Goal: Task Accomplishment & Management: Complete application form

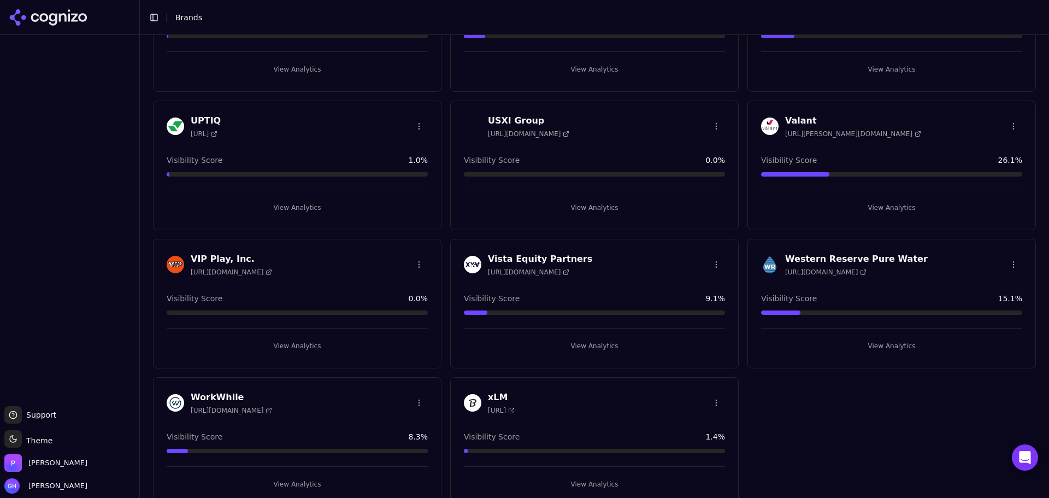
scroll to position [3170, 0]
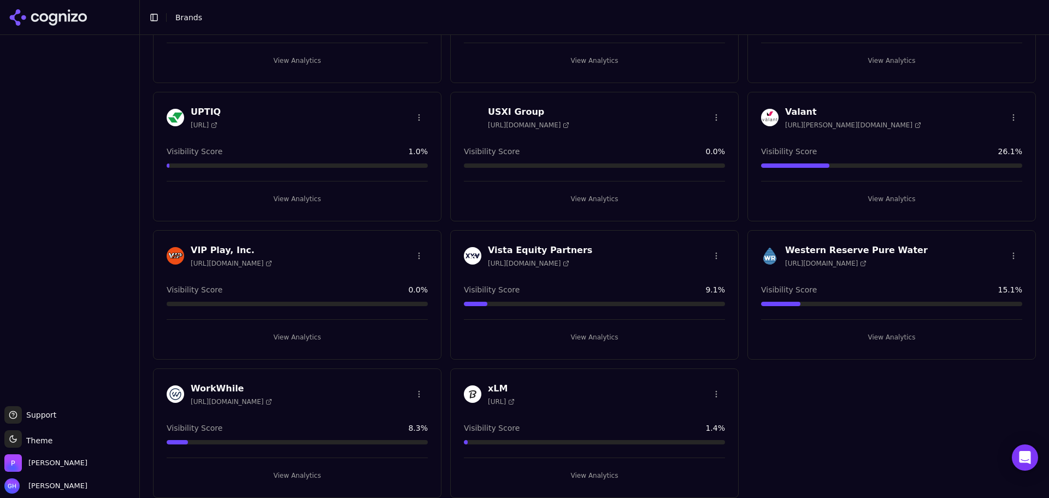
click at [314, 480] on button "View Analytics" at bounding box center [297, 475] width 261 height 17
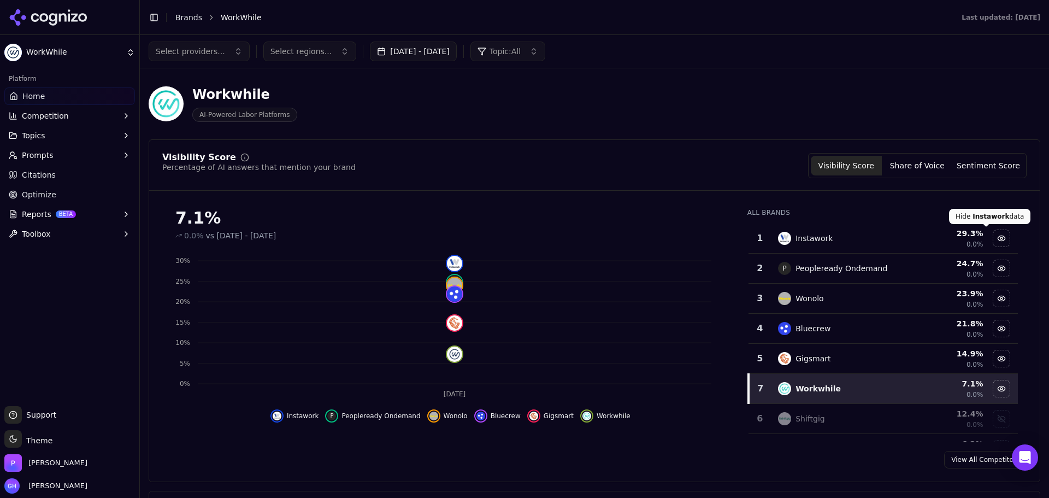
drag, startPoint x: 941, startPoint y: 177, endPoint x: 900, endPoint y: 162, distance: 43.6
click at [941, 177] on div "Visibility Score Share of Voice Sentiment Score" at bounding box center [917, 165] width 219 height 25
click at [899, 160] on button "Share of Voice" at bounding box center [917, 166] width 71 height 20
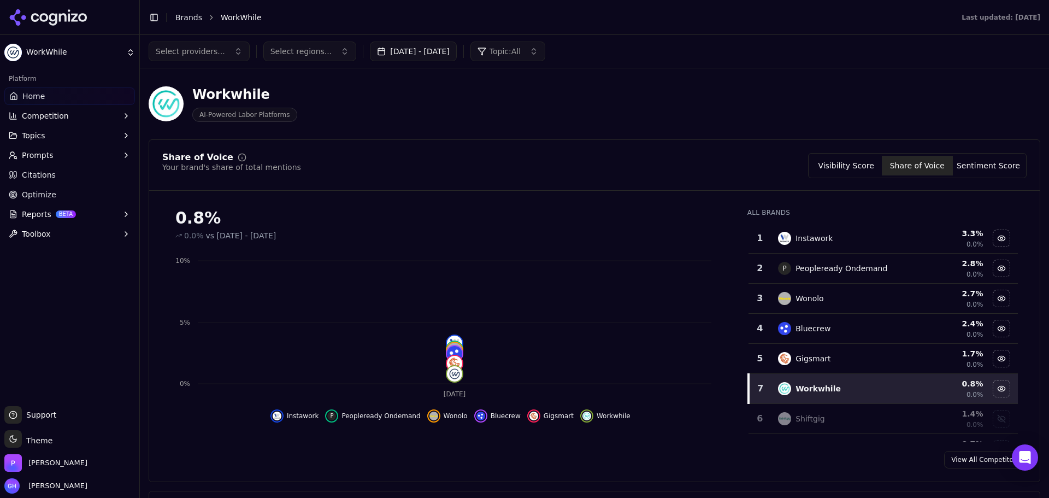
click at [655, 148] on div "Share of Voice Your brand's share of total mentions Visibility Score Share of V…" at bounding box center [595, 310] width 892 height 343
click at [824, 156] on button "Visibility Score" at bounding box center [846, 166] width 71 height 20
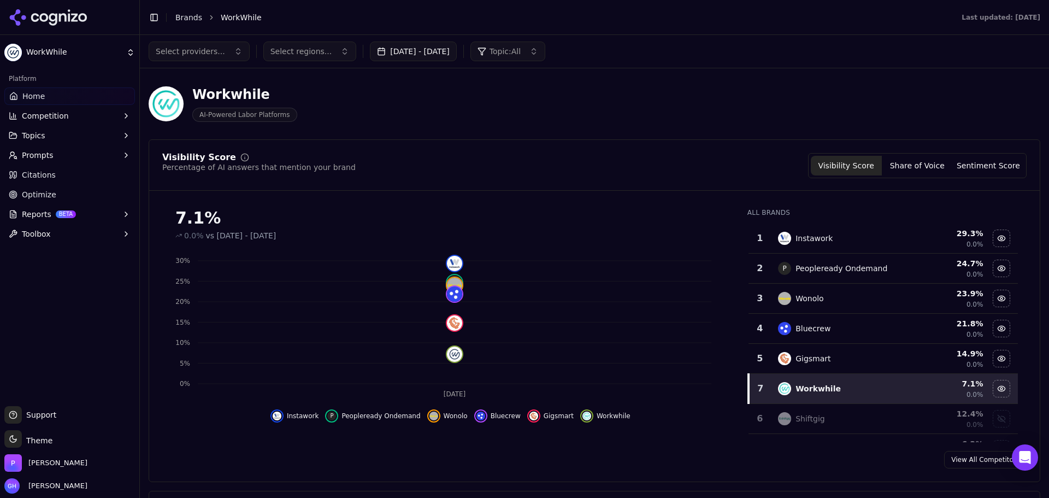
click at [509, 50] on span "Topic: All" at bounding box center [505, 51] width 31 height 11
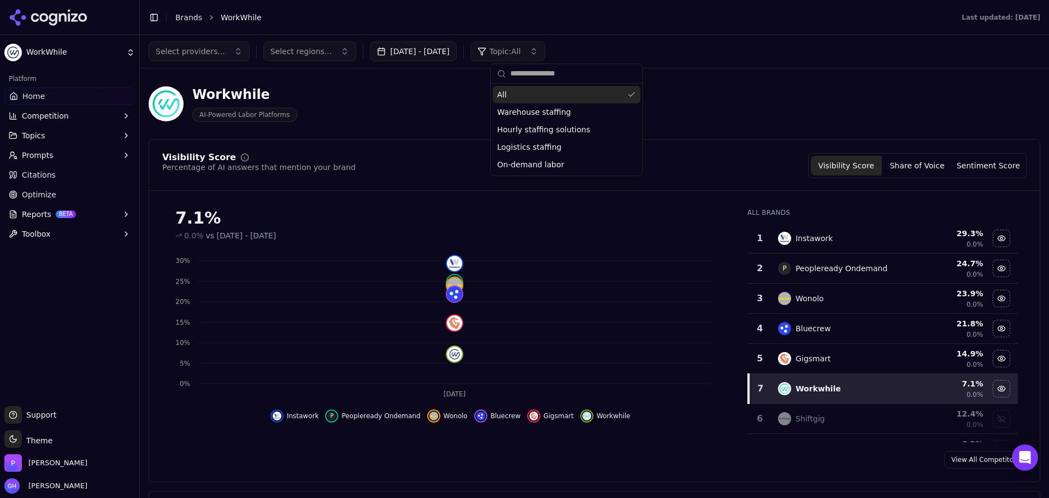
click at [509, 50] on span "Topic: All" at bounding box center [505, 51] width 31 height 11
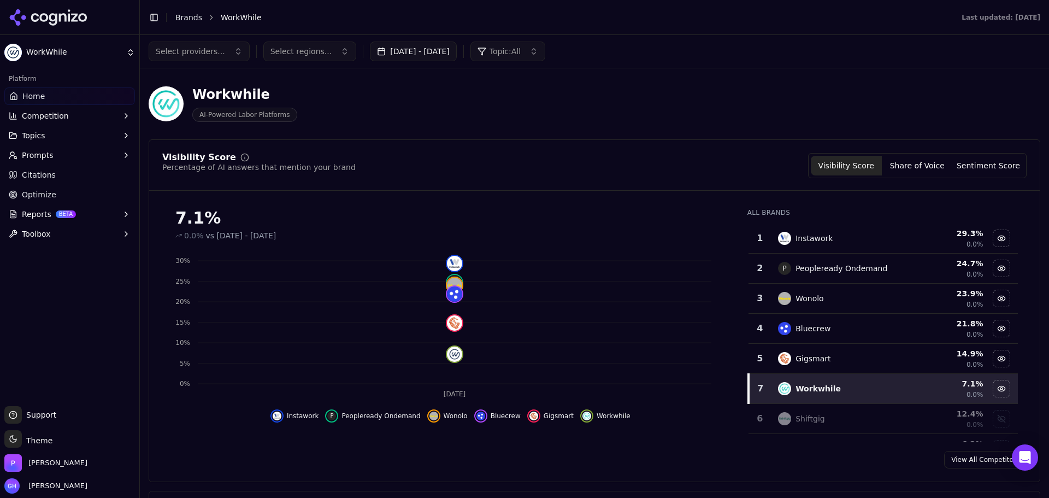
click at [457, 52] on button "[DATE] - [DATE]" at bounding box center [413, 52] width 87 height 20
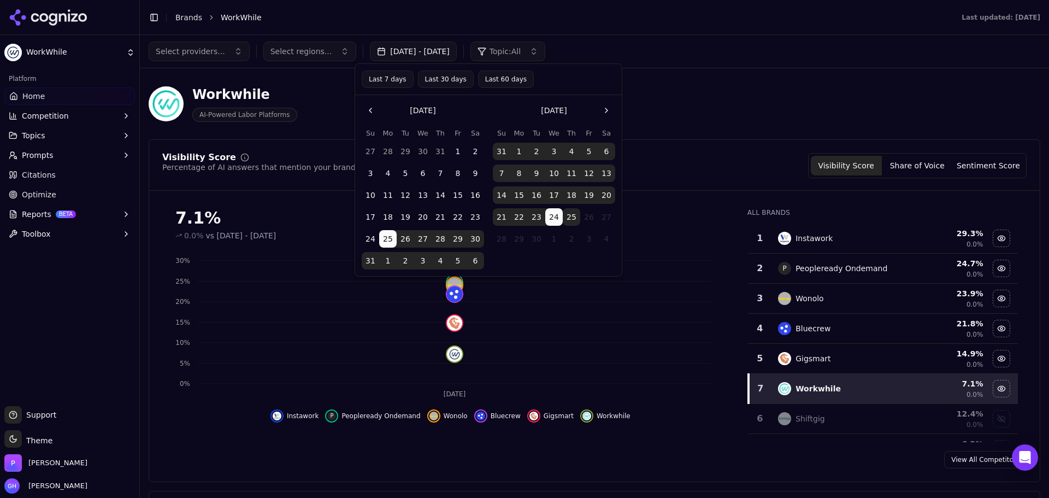
click at [566, 218] on button "25" at bounding box center [571, 216] width 17 height 17
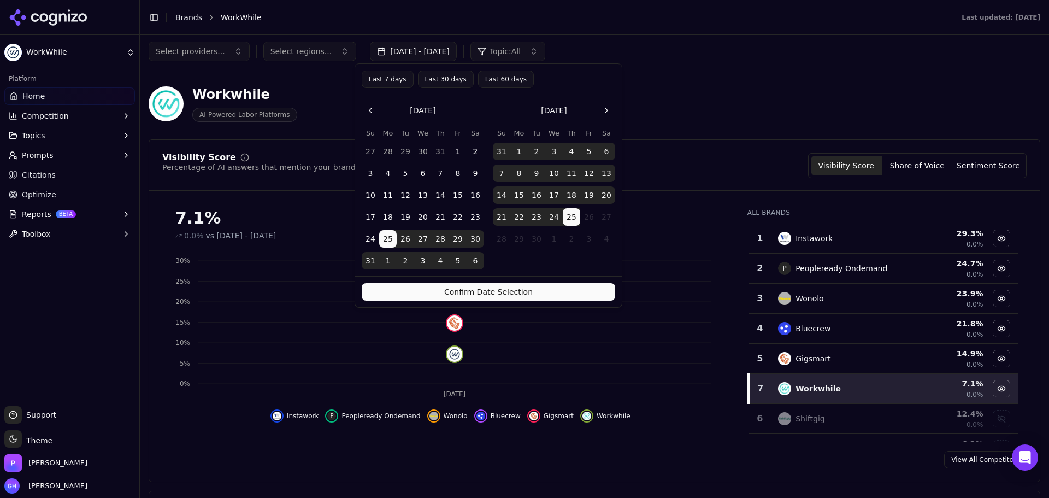
click at [524, 297] on button "Confirm Date Selection" at bounding box center [489, 291] width 254 height 17
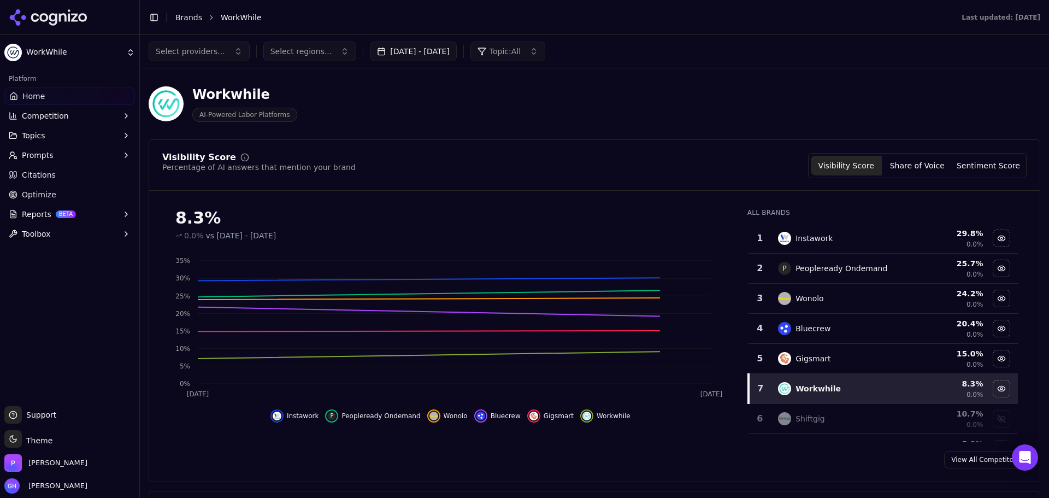
click at [583, 143] on div "Visibility Score Percentage of AI answers that mention your brand Visibility Sc…" at bounding box center [595, 310] width 892 height 343
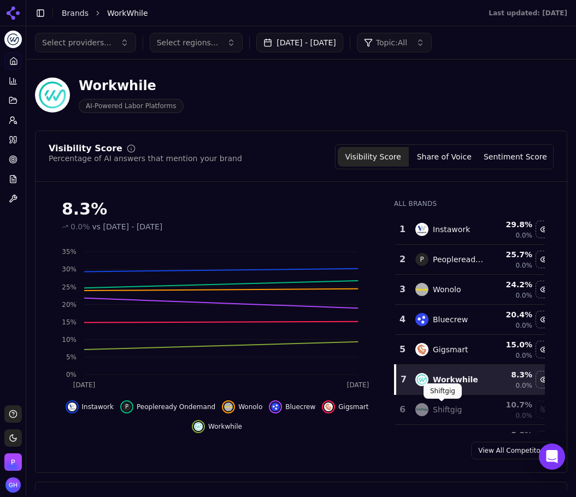
click at [389, 449] on div "View All Competitors" at bounding box center [301, 450] width 531 height 17
click at [444, 159] on button "Share of Voice" at bounding box center [444, 157] width 71 height 20
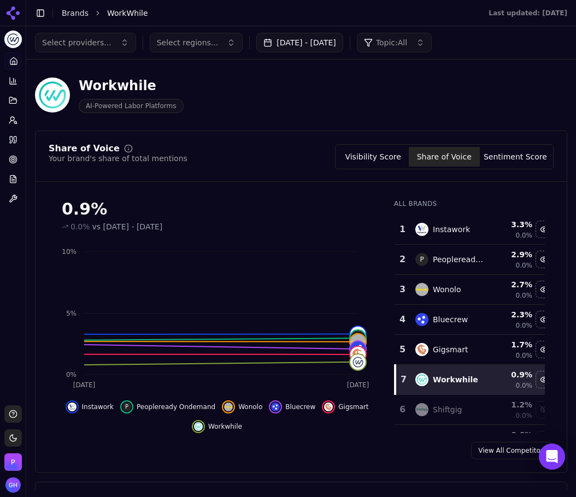
scroll to position [78, 0]
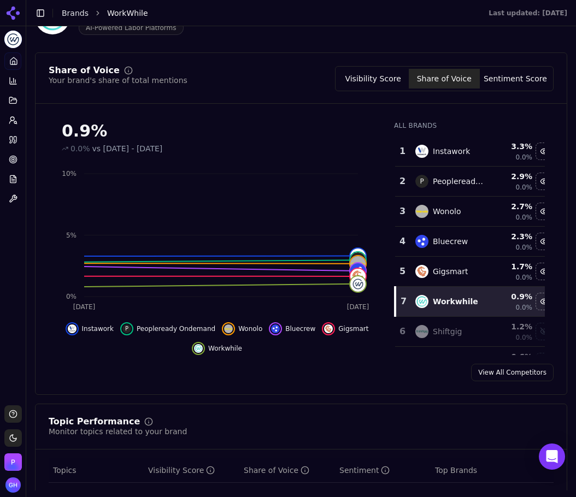
click at [512, 80] on button "Sentiment Score" at bounding box center [515, 79] width 71 height 20
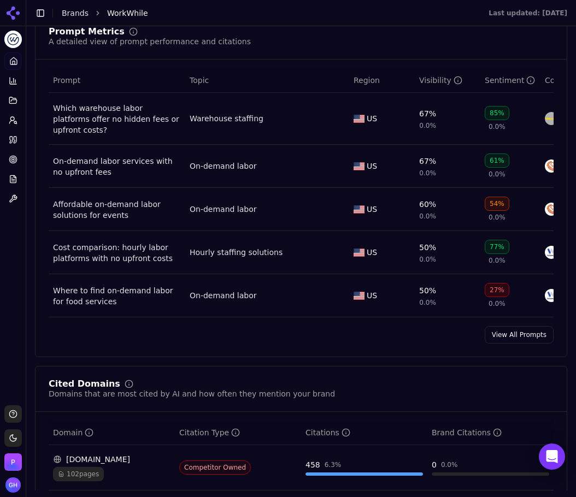
scroll to position [843, 0]
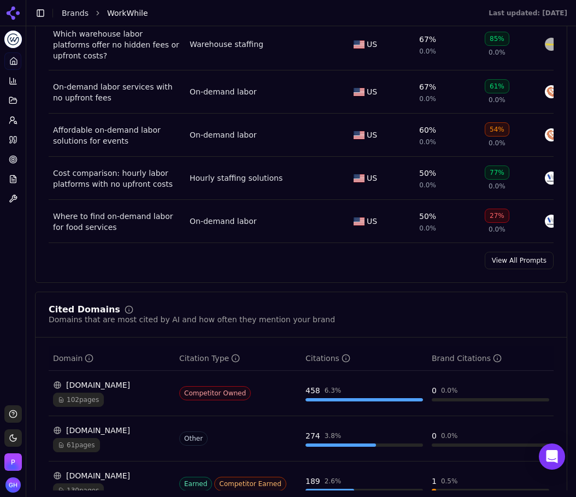
click at [507, 257] on div "Prompt Metrics A detailed view of prompt performance and citations Prompt Topic…" at bounding box center [301, 111] width 532 height 344
click at [495, 269] on link "View All Prompts" at bounding box center [519, 260] width 69 height 17
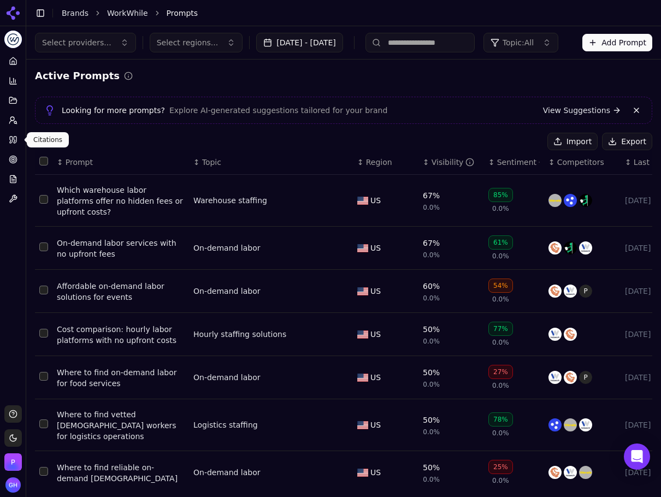
click at [11, 144] on icon at bounding box center [13, 140] width 9 height 9
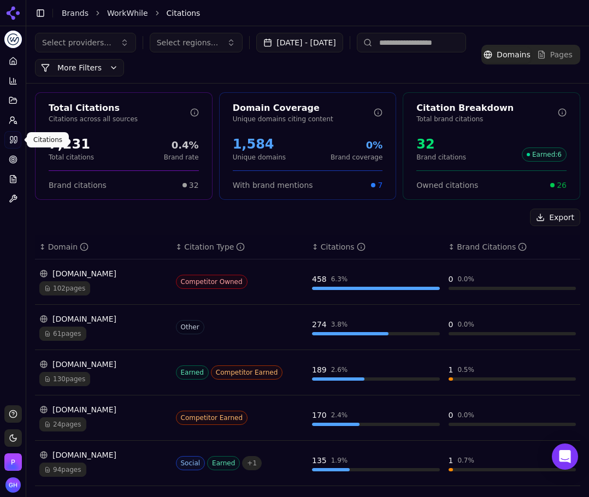
click at [267, 225] on div "Export" at bounding box center [307, 217] width 545 height 17
click at [141, 34] on div "Select providers... Select regions... [DATE] - [DATE]" at bounding box center [189, 43] width 308 height 20
click at [71, 61] on button "More Filters" at bounding box center [79, 67] width 89 height 17
click at [67, 163] on html "WorkWhile Platform Home Competition Topics Prompts Citations Optimize Reports T…" at bounding box center [294, 248] width 589 height 497
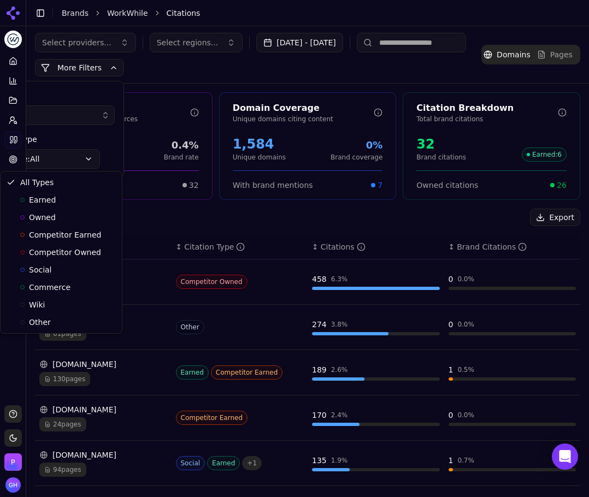
click at [67, 163] on html "WorkWhile Platform Home Competition Topics Prompts Citations Optimize Reports T…" at bounding box center [294, 248] width 589 height 497
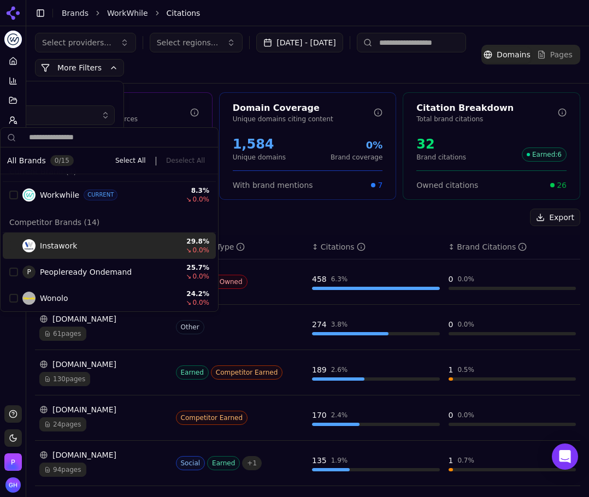
scroll to position [1, 0]
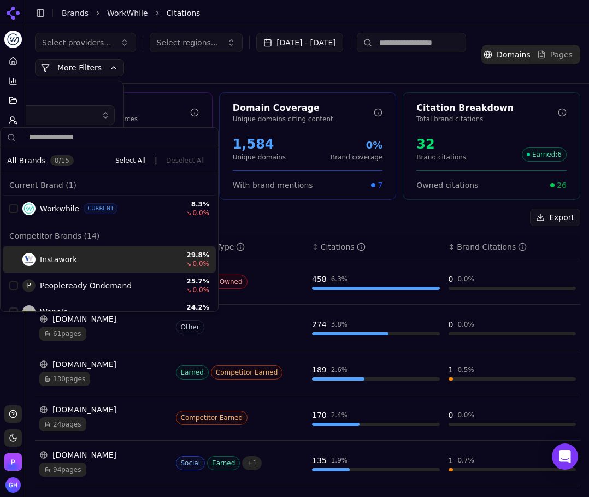
click at [268, 62] on div "Select providers... Select regions... [DATE] - [DATE] More More Filters Brands …" at bounding box center [258, 55] width 447 height 44
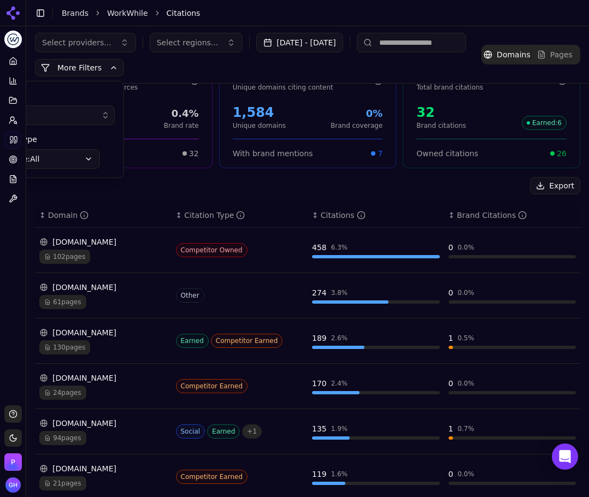
scroll to position [0, 0]
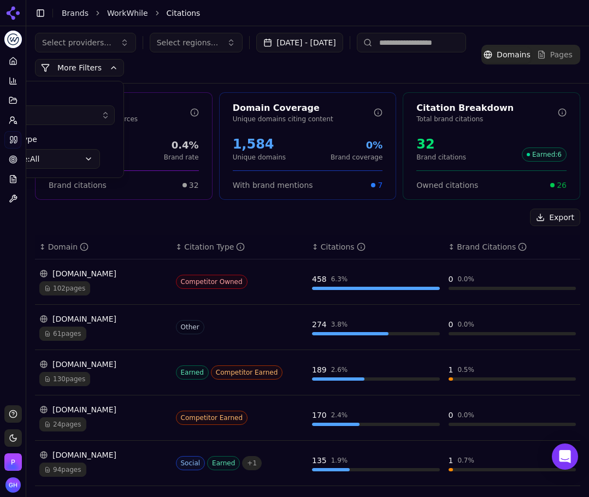
click at [249, 76] on div "Select providers... Select regions... [DATE] - [DATE] More More Filters Brands …" at bounding box center [258, 55] width 447 height 44
click at [552, 224] on button "Export" at bounding box center [555, 217] width 50 height 17
click at [13, 123] on icon at bounding box center [13, 120] width 9 height 9
click at [15, 120] on icon at bounding box center [13, 120] width 9 height 9
click at [67, 155] on span "Active" at bounding box center [95, 150] width 117 height 11
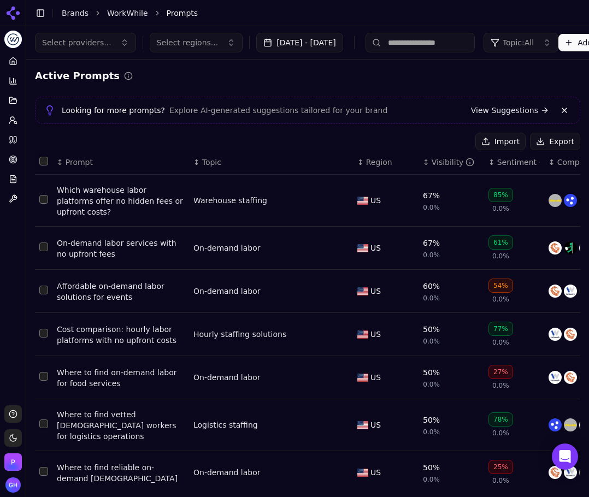
click at [549, 143] on button "Export" at bounding box center [555, 141] width 50 height 17
click at [15, 8] on icon at bounding box center [12, 12] width 17 height 17
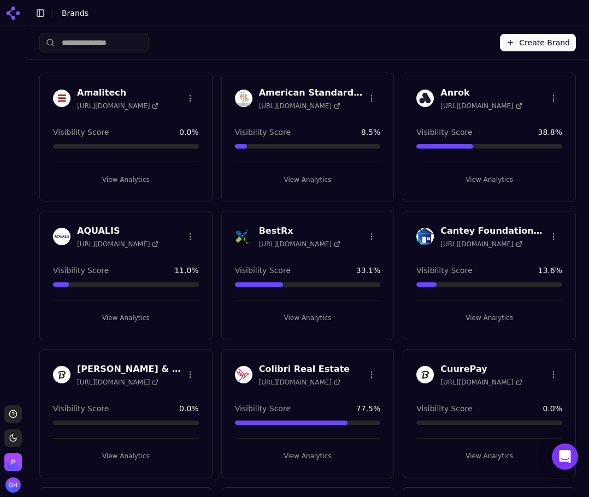
click at [555, 39] on button "Create Brand" at bounding box center [538, 42] width 76 height 17
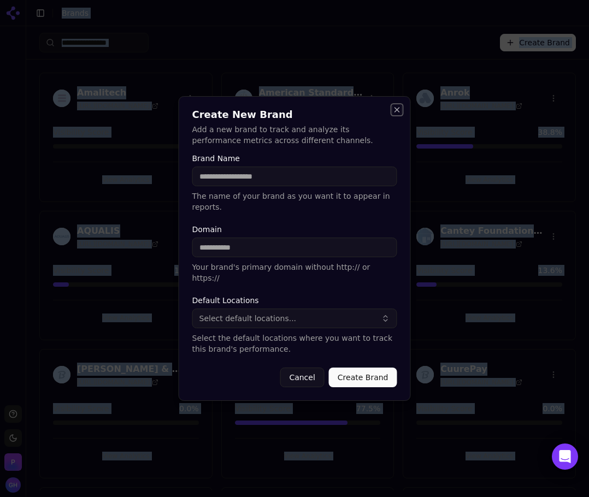
click at [398, 114] on button "Close" at bounding box center [397, 109] width 9 height 9
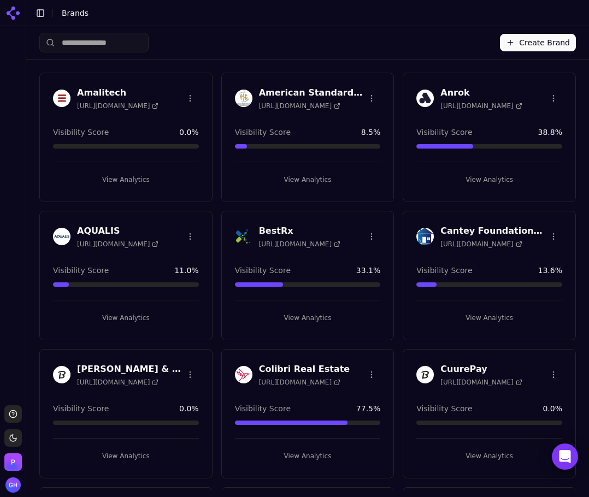
click at [539, 57] on div "Create Brand" at bounding box center [307, 42] width 537 height 33
click at [538, 50] on button "Create Brand" at bounding box center [538, 42] width 76 height 17
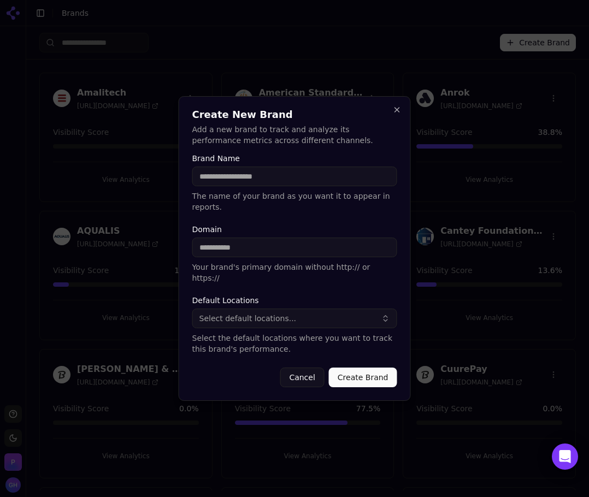
click at [281, 186] on input "Brand Name" at bounding box center [294, 177] width 205 height 20
type input "**********"
click at [262, 255] on input "Domain" at bounding box center [294, 248] width 205 height 20
paste input "**********"
drag, startPoint x: 224, startPoint y: 246, endPoint x: 161, endPoint y: 251, distance: 62.5
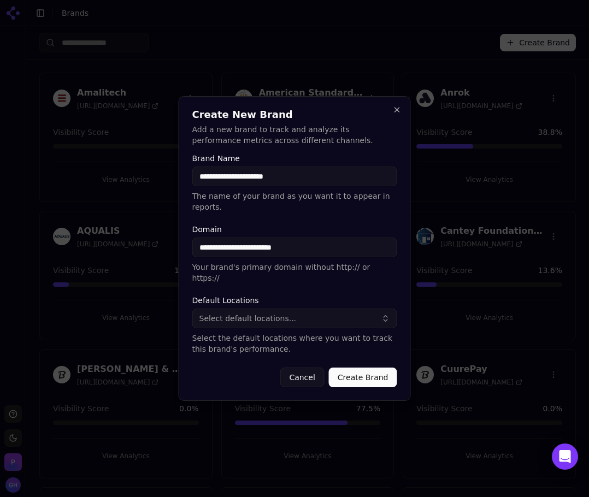
click at [161, 251] on body "Support Toggle theme [PERSON_NAME] Toggle Sidebar Brands Create Brand Amalitech…" at bounding box center [294, 248] width 589 height 497
click at [304, 244] on input "**********" at bounding box center [294, 248] width 205 height 20
type input "**********"
click at [297, 276] on form "**********" at bounding box center [294, 271] width 205 height 233
click at [373, 369] on button "Create Brand" at bounding box center [363, 378] width 68 height 20
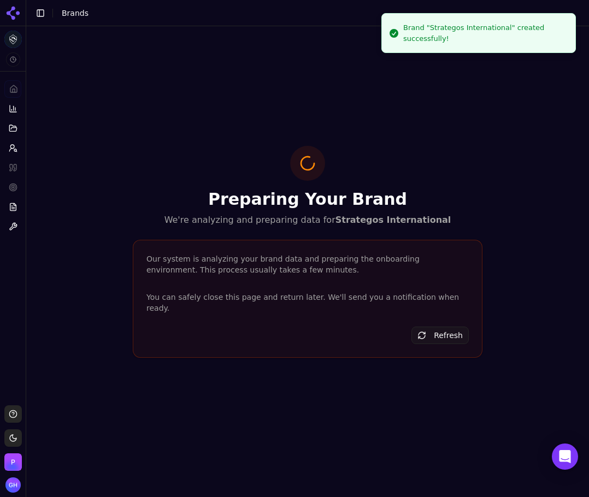
click at [10, 9] on icon at bounding box center [12, 12] width 17 height 17
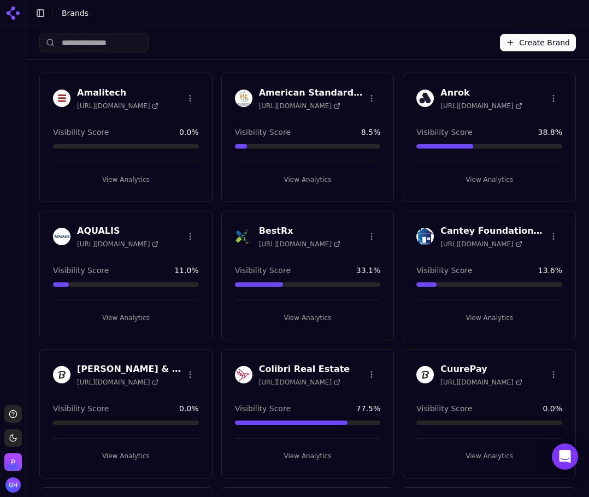
click at [337, 54] on div "Create Brand" at bounding box center [307, 42] width 537 height 33
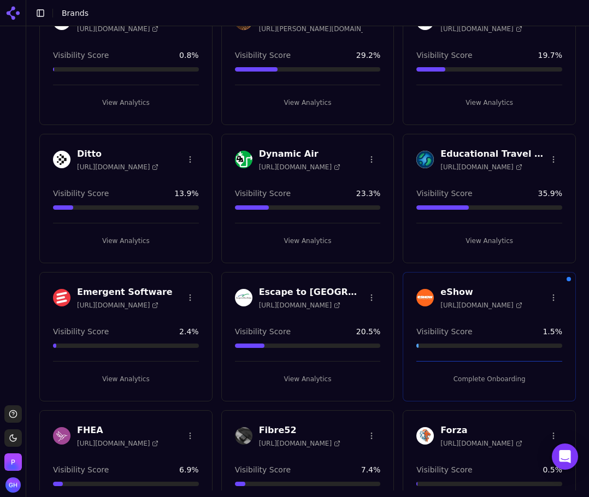
scroll to position [383, 0]
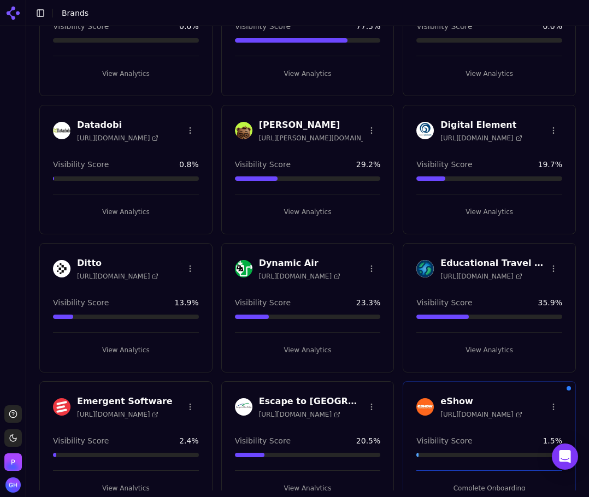
click at [310, 212] on button "View Analytics" at bounding box center [308, 211] width 146 height 17
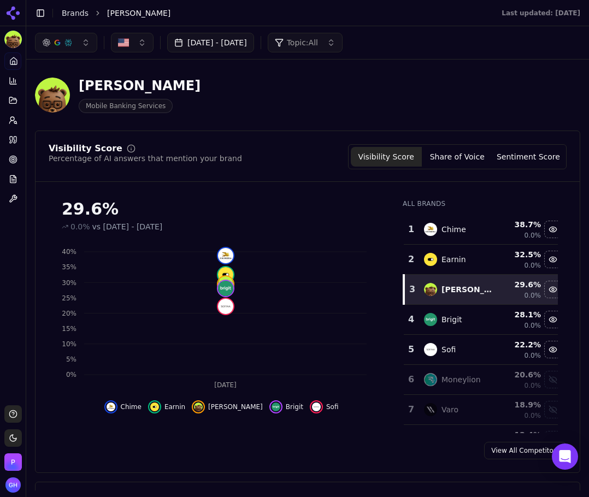
click at [318, 107] on div "[PERSON_NAME] Mobile Banking Services" at bounding box center [280, 95] width 490 height 36
click at [254, 46] on button "[DATE] - [DATE]" at bounding box center [210, 43] width 87 height 20
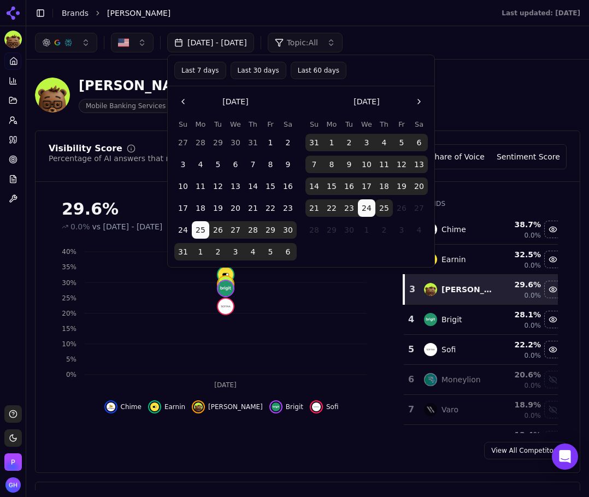
click at [383, 206] on button "25" at bounding box center [383, 208] width 17 height 17
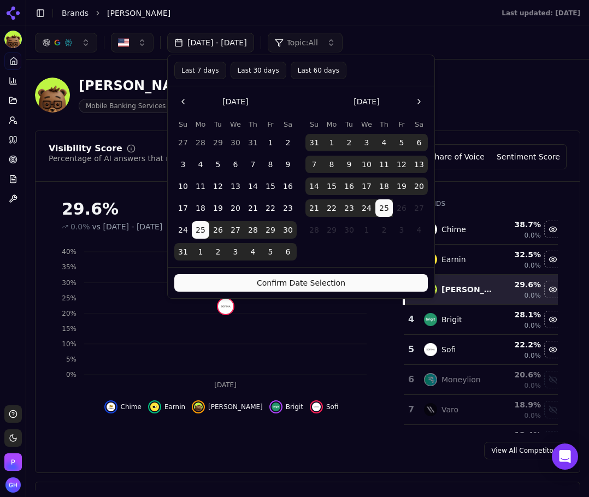
click at [317, 279] on button "Confirm Date Selection" at bounding box center [301, 282] width 254 height 17
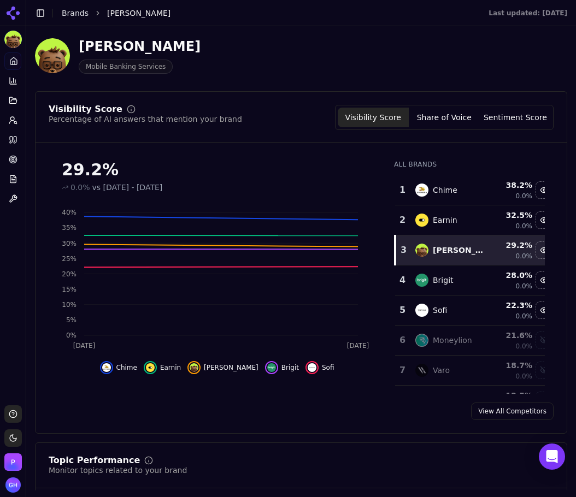
scroll to position [55, 0]
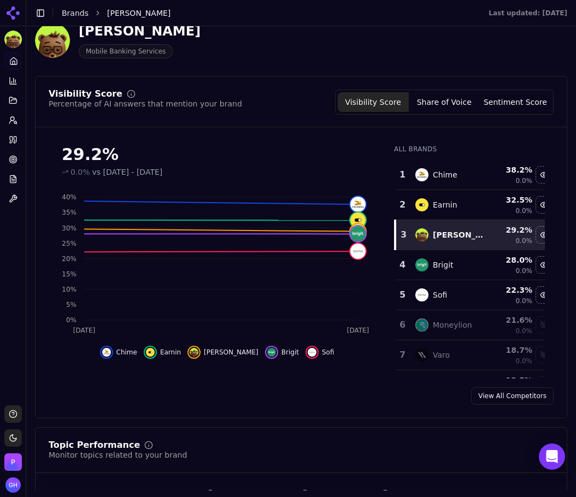
click at [451, 92] on div "Visibility Score Share of Voice Sentiment Score" at bounding box center [444, 102] width 219 height 25
click at [447, 101] on button "Share of Voice" at bounding box center [444, 102] width 71 height 20
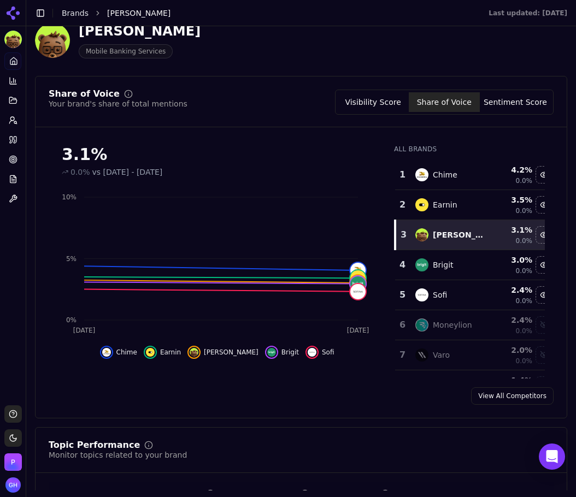
click at [502, 108] on button "Sentiment Score" at bounding box center [515, 102] width 71 height 20
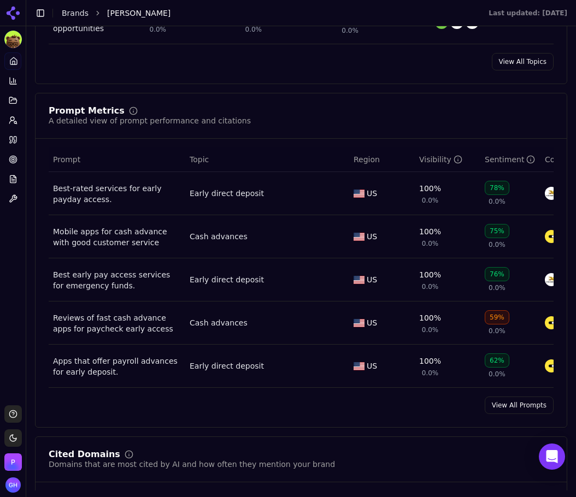
scroll to position [765, 0]
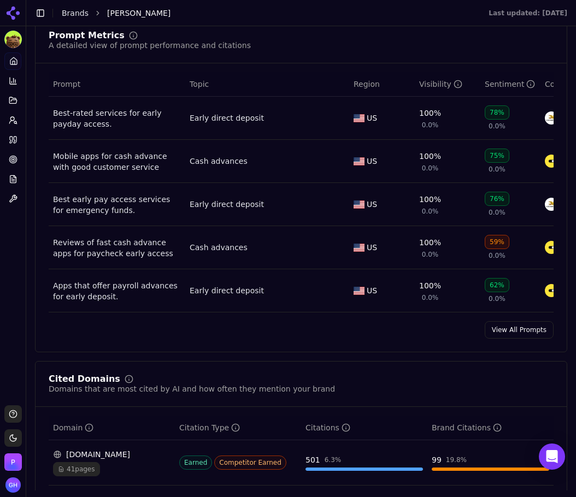
drag, startPoint x: 519, startPoint y: 335, endPoint x: 549, endPoint y: 307, distance: 41.0
click at [519, 335] on link "View All Prompts" at bounding box center [519, 329] width 69 height 17
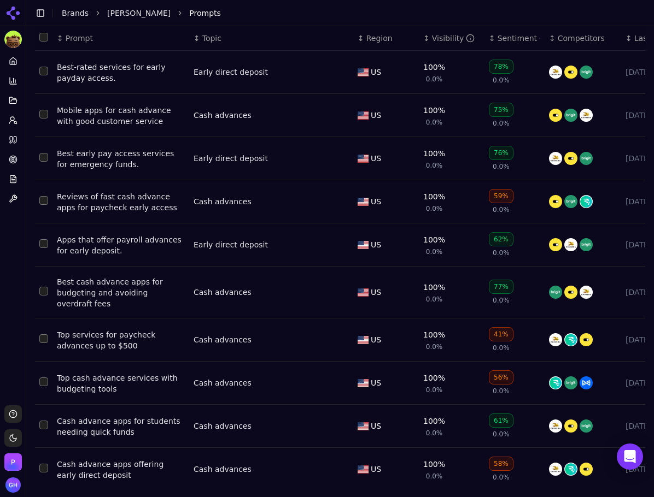
scroll to position [126, 0]
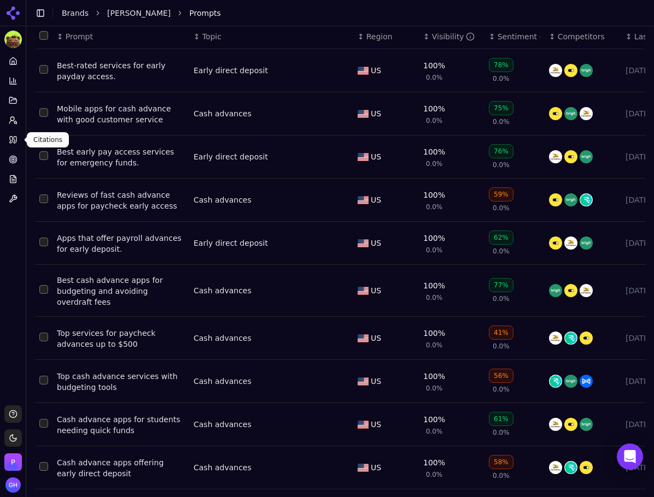
click at [16, 136] on icon at bounding box center [13, 140] width 9 height 9
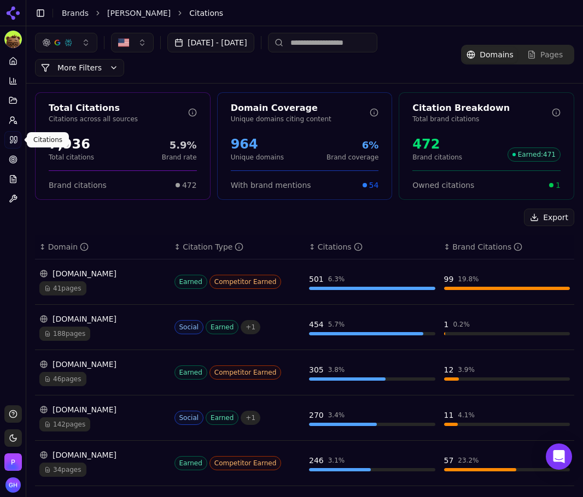
click at [163, 218] on div "Export" at bounding box center [304, 217] width 539 height 17
click at [529, 218] on button "Export" at bounding box center [549, 217] width 50 height 17
click at [12, 124] on icon at bounding box center [13, 120] width 9 height 9
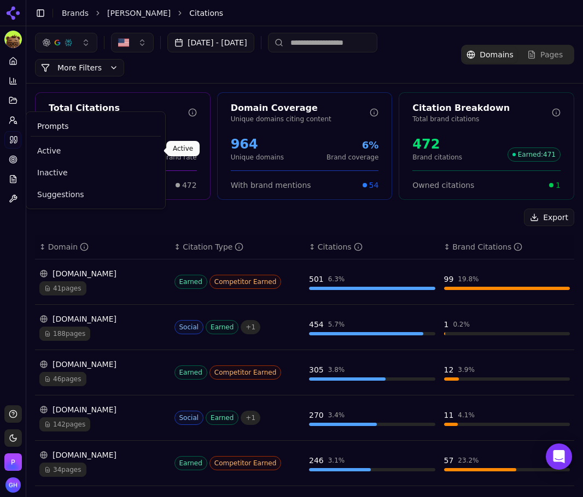
click at [42, 145] on link "Active" at bounding box center [96, 151] width 130 height 20
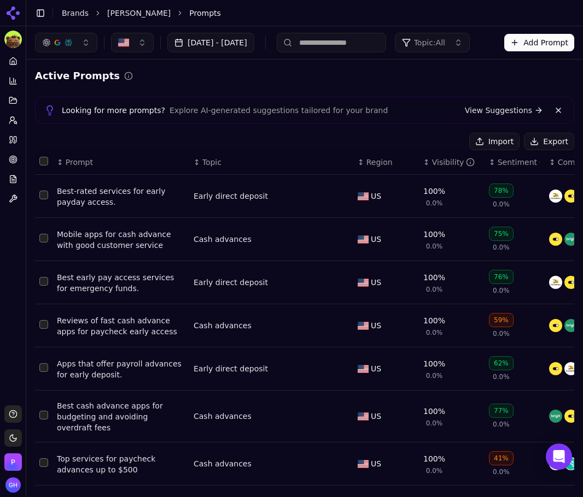
click at [539, 132] on div "Active Prompts Looking for more prompts? Explore AI-generated suggestions tailo…" at bounding box center [304, 354] width 539 height 573
click at [524, 141] on button "Export" at bounding box center [549, 141] width 50 height 17
click at [12, 15] on html "[PERSON_NAME] Platform Home Competition Topics Prompts Citations Optimize Repor…" at bounding box center [291, 248] width 583 height 497
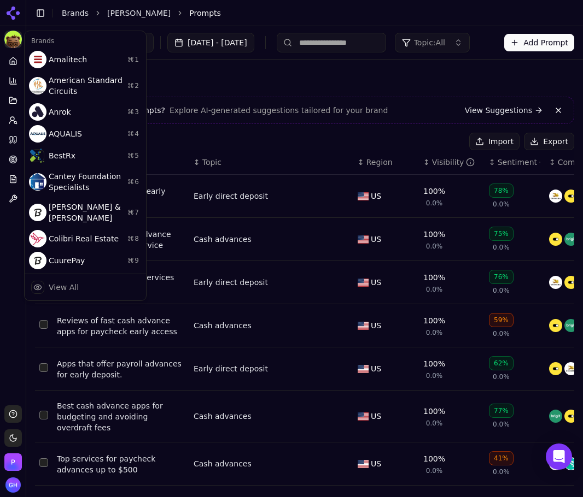
click at [16, 14] on html "[PERSON_NAME] Platform Home Competition Topics Prompts Citations Optimize Repor…" at bounding box center [291, 248] width 583 height 497
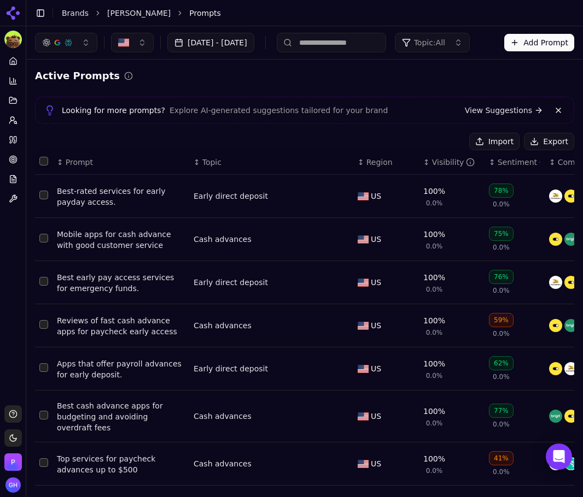
click at [16, 14] on icon at bounding box center [18, 13] width 4 height 4
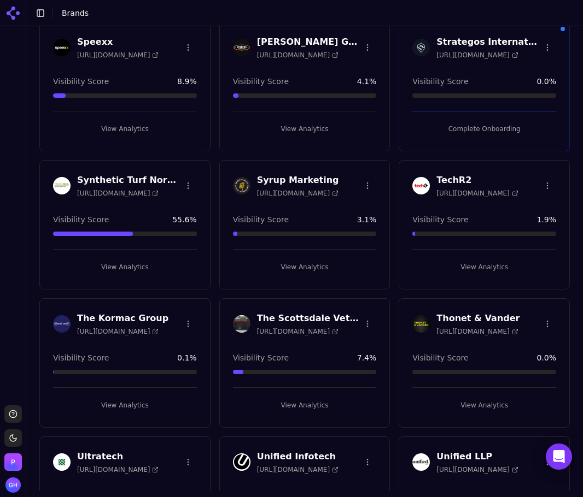
scroll to position [2788, 0]
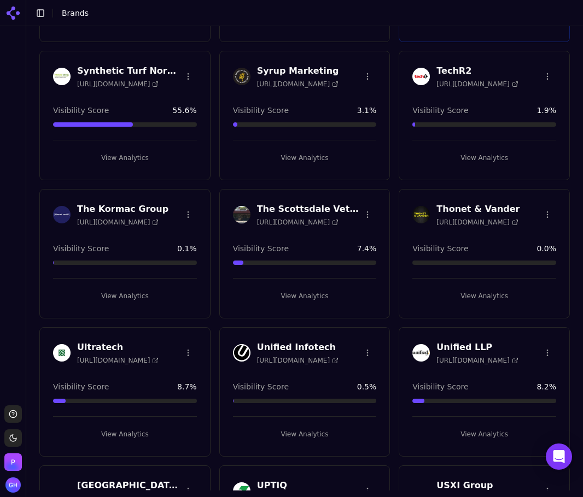
click at [131, 297] on button "View Analytics" at bounding box center [125, 296] width 144 height 17
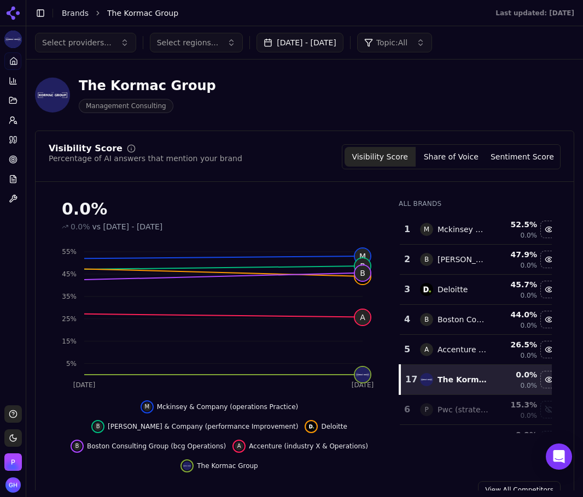
click at [457, 161] on button "Share of Voice" at bounding box center [450, 157] width 71 height 20
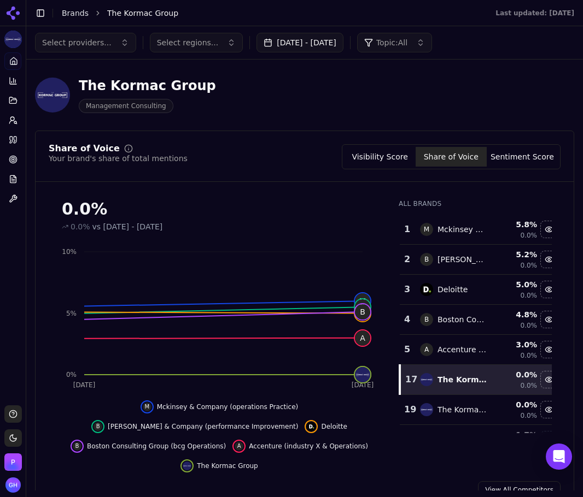
click at [511, 154] on button "Sentiment Score" at bounding box center [521, 157] width 71 height 20
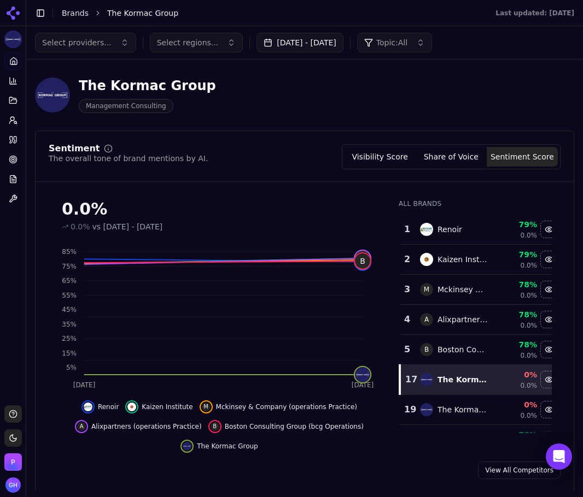
click at [381, 157] on button "Visibility Score" at bounding box center [379, 157] width 71 height 20
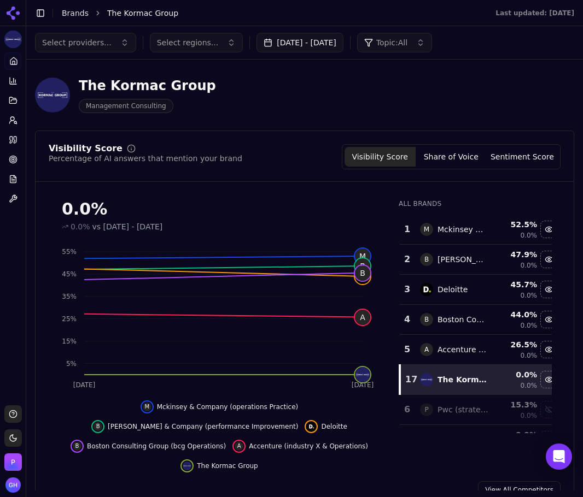
click at [12, 9] on icon at bounding box center [11, 11] width 9 height 9
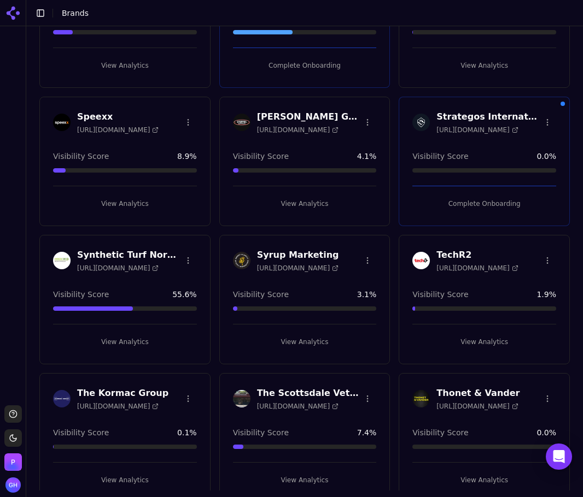
scroll to position [2513, 0]
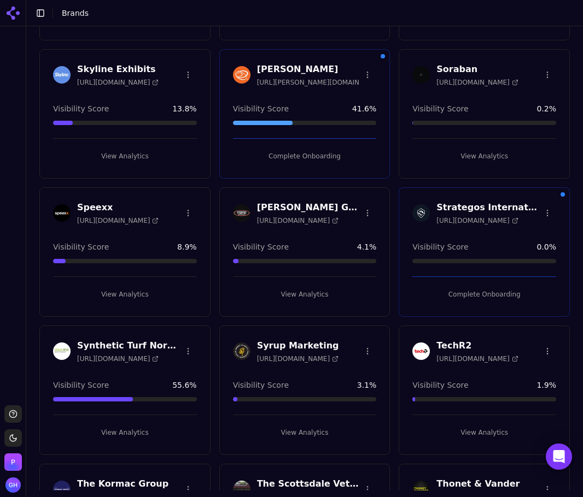
click at [470, 292] on button "Complete Onboarding" at bounding box center [484, 294] width 144 height 17
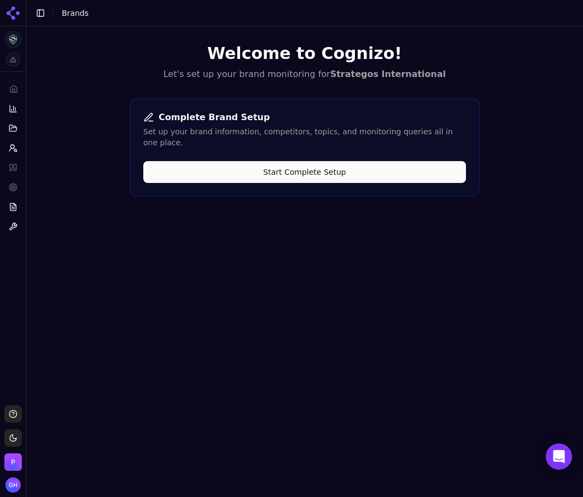
click at [325, 161] on button "Start Complete Setup" at bounding box center [304, 172] width 322 height 22
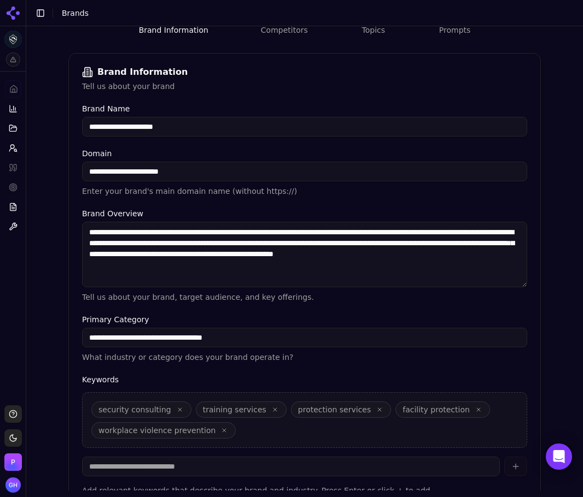
scroll to position [207, 0]
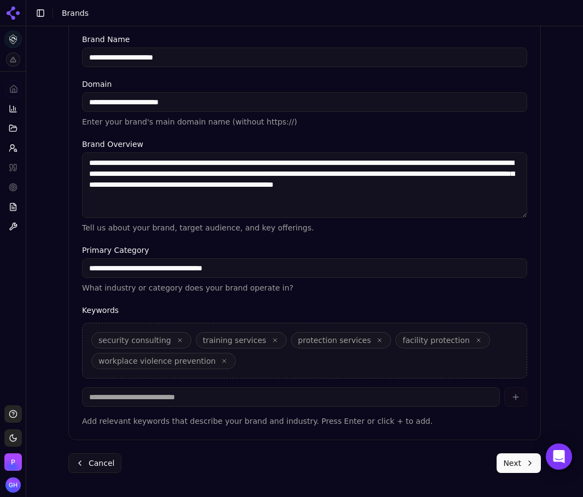
click at [500, 458] on button "Next" at bounding box center [518, 464] width 44 height 20
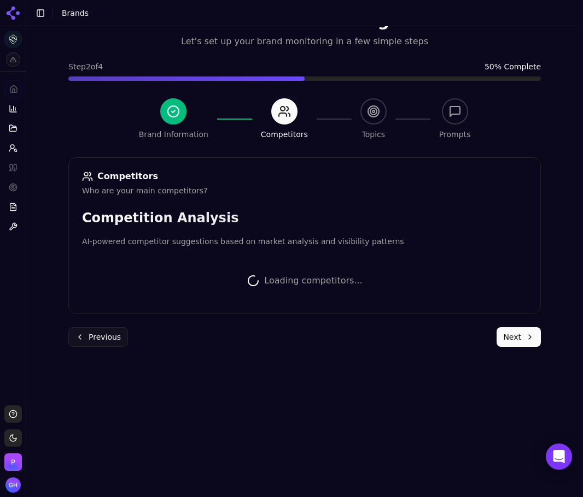
scroll to position [204, 0]
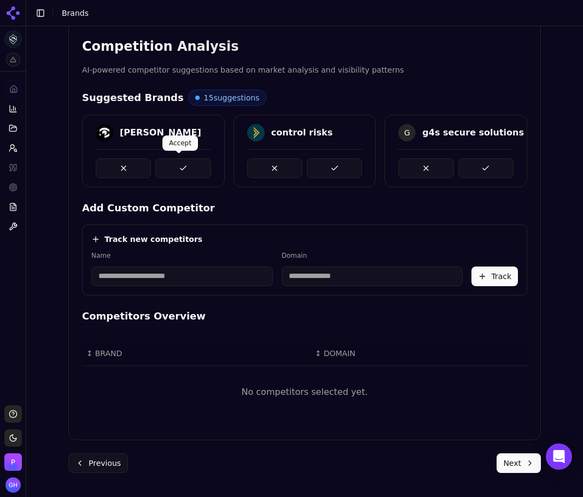
click at [181, 166] on button at bounding box center [182, 169] width 55 height 20
click at [316, 166] on button at bounding box center [334, 169] width 55 height 20
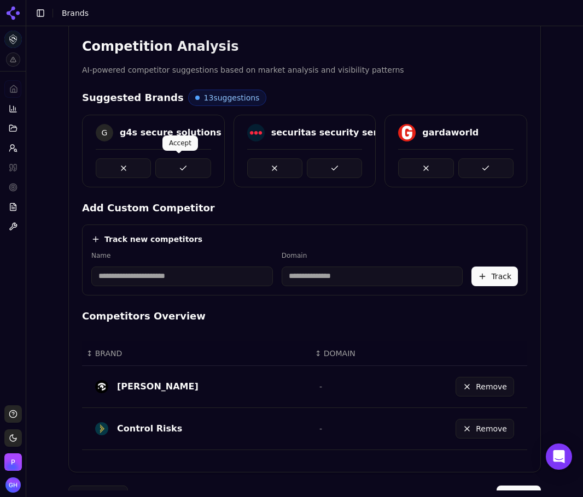
click at [187, 167] on button at bounding box center [182, 169] width 55 height 20
click at [341, 167] on button at bounding box center [334, 169] width 55 height 20
click at [450, 169] on div at bounding box center [455, 169] width 115 height 20
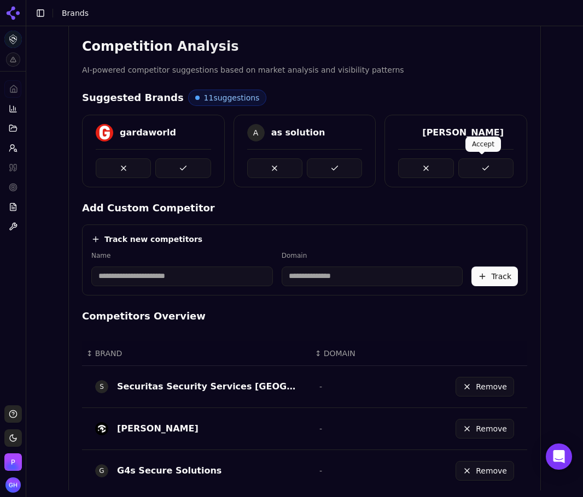
click at [461, 165] on button at bounding box center [485, 169] width 55 height 20
click at [327, 171] on button at bounding box center [334, 169] width 55 height 20
click at [196, 165] on button at bounding box center [182, 169] width 55 height 20
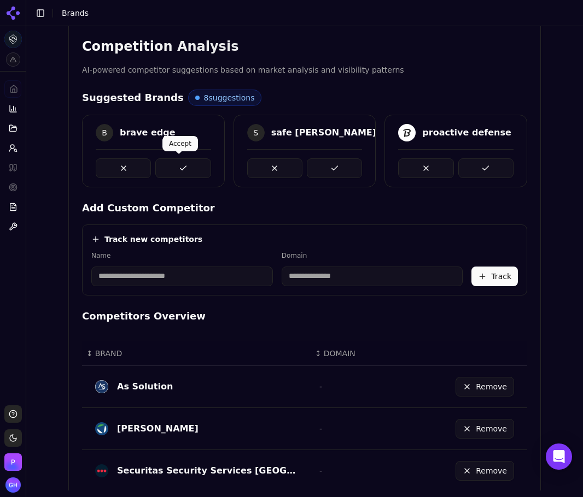
click at [166, 172] on button at bounding box center [182, 169] width 55 height 20
click at [332, 161] on button at bounding box center [334, 169] width 55 height 20
click at [481, 170] on div "B brave edge S safe [PERSON_NAME] international proactive defense" at bounding box center [304, 151] width 445 height 73
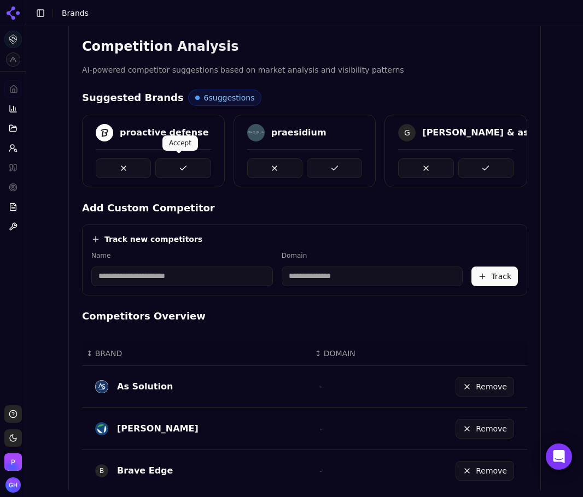
click at [189, 163] on button at bounding box center [182, 169] width 55 height 20
click at [327, 168] on button at bounding box center [334, 169] width 55 height 20
click at [481, 160] on div "proactive defense praesidium [PERSON_NAME] & associates" at bounding box center [304, 151] width 445 height 73
click at [165, 166] on button at bounding box center [182, 169] width 55 height 20
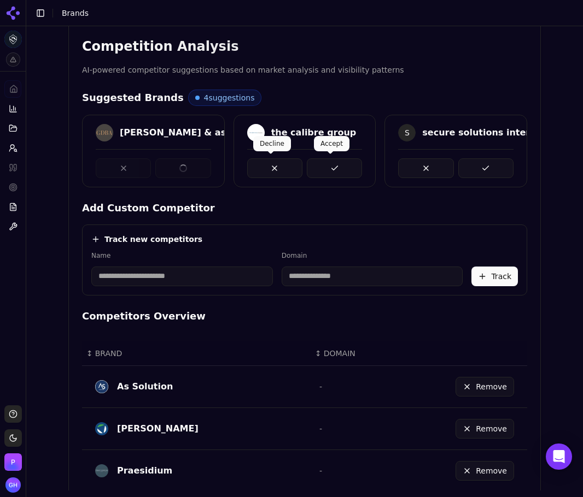
click at [342, 168] on button at bounding box center [334, 169] width 55 height 20
click at [485, 167] on div "[PERSON_NAME] & associates the calibre group S secure solutions international" at bounding box center [304, 151] width 445 height 73
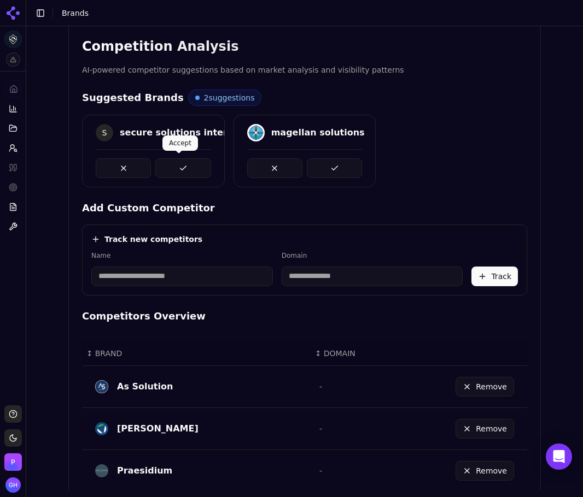
click at [200, 168] on button at bounding box center [182, 169] width 55 height 20
click at [351, 162] on button at bounding box center [334, 169] width 55 height 20
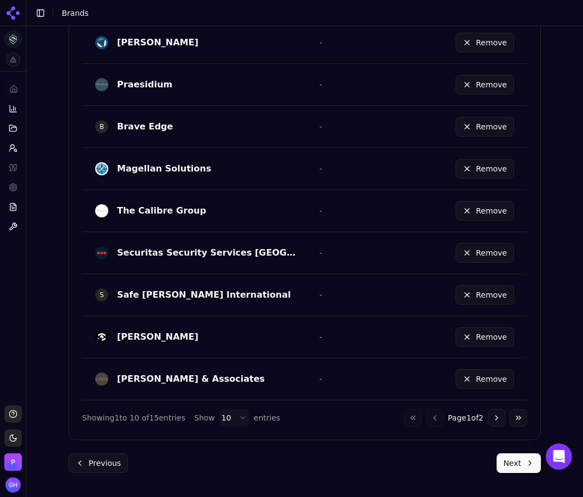
click at [525, 468] on button "Next" at bounding box center [518, 464] width 44 height 20
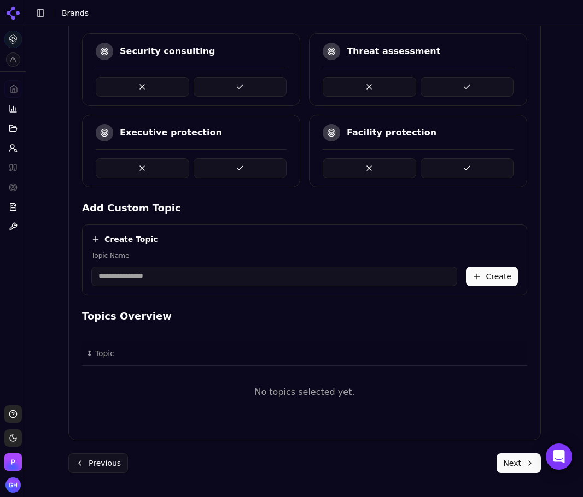
scroll to position [142, 0]
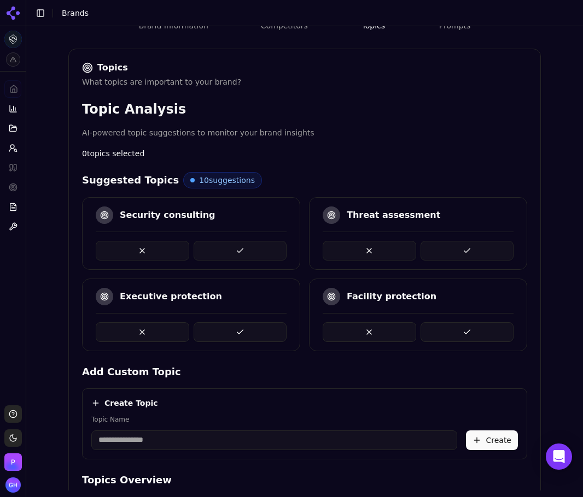
click at [234, 253] on button at bounding box center [239, 251] width 93 height 20
click at [269, 331] on button at bounding box center [239, 332] width 93 height 20
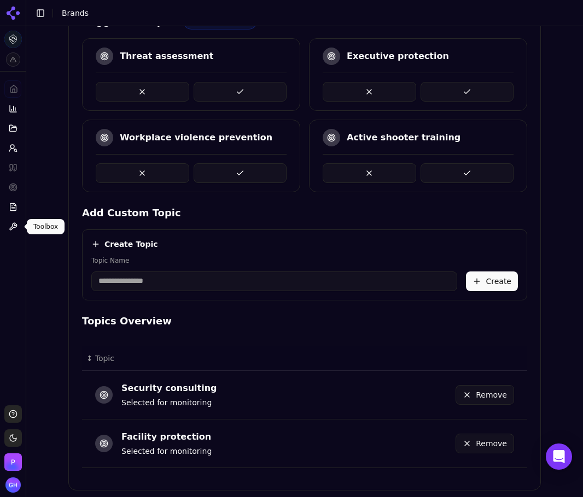
scroll to position [306, 0]
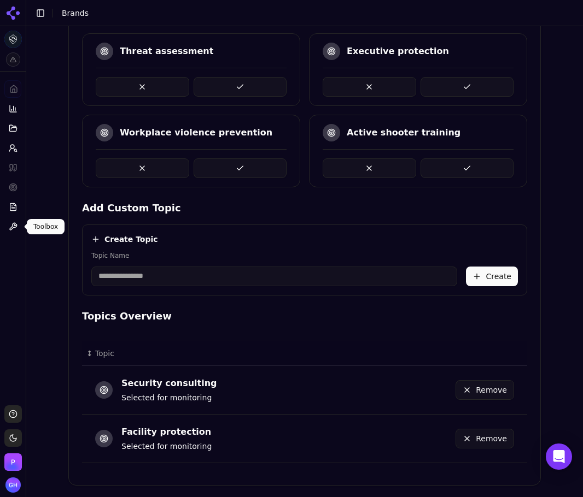
click at [194, 274] on input "Topic Name" at bounding box center [274, 277] width 366 height 20
type input "**********"
click at [502, 278] on button "Create" at bounding box center [492, 277] width 52 height 20
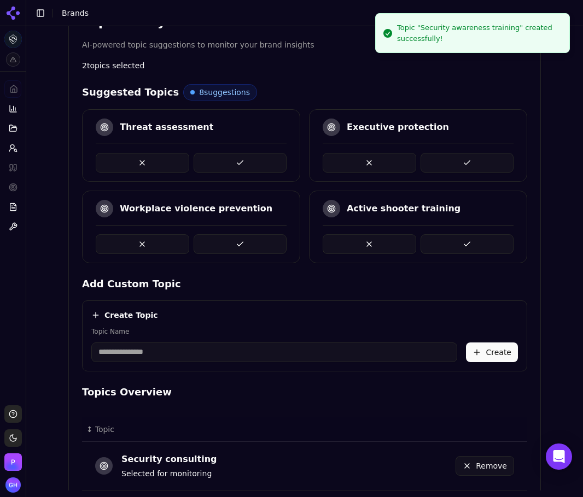
scroll to position [142, 0]
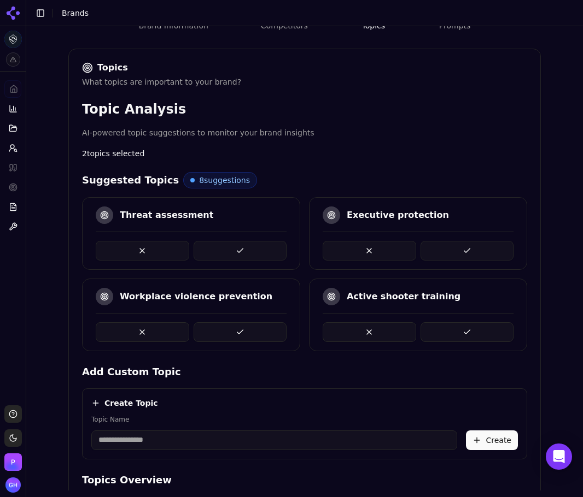
click at [257, 334] on button at bounding box center [239, 332] width 93 height 20
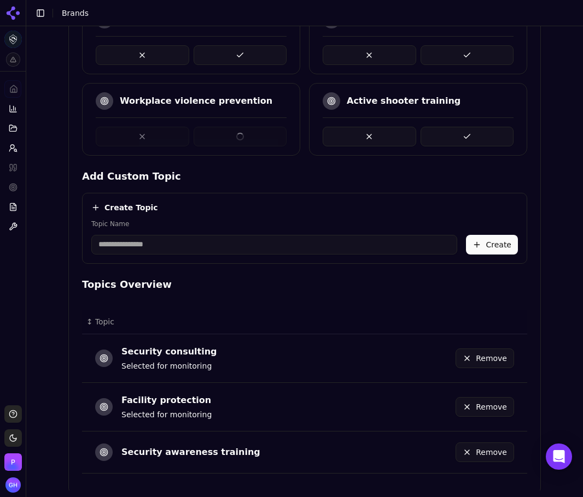
scroll to position [393, 0]
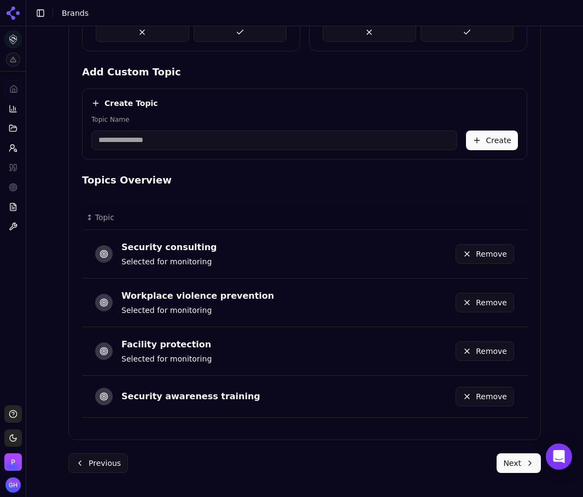
click at [525, 459] on button "Next" at bounding box center [518, 464] width 44 height 20
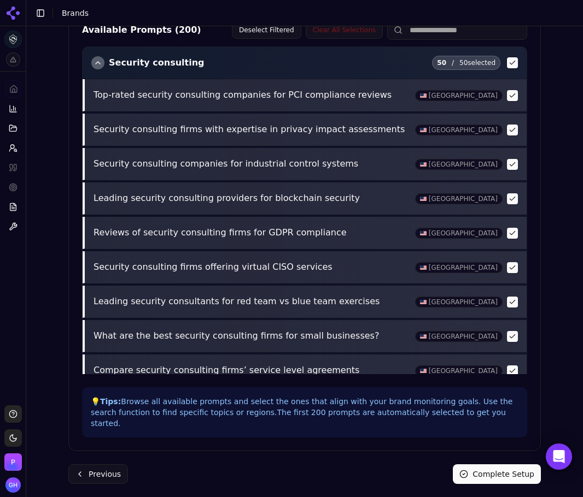
scroll to position [273, 0]
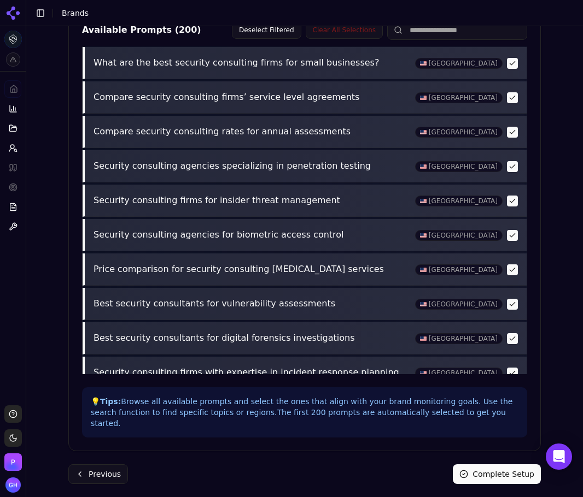
click at [480, 465] on button "Complete Setup" at bounding box center [497, 475] width 88 height 20
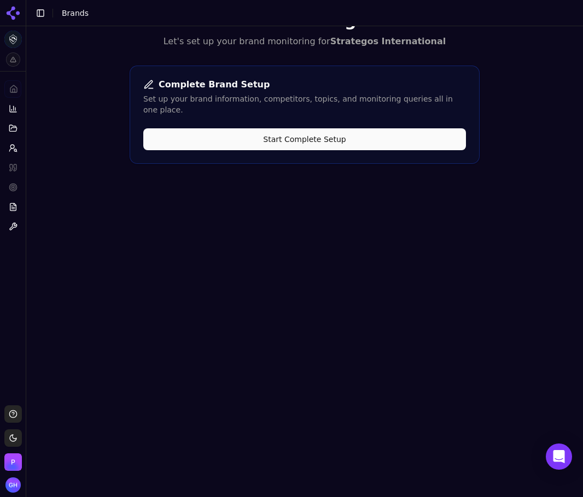
scroll to position [0, 0]
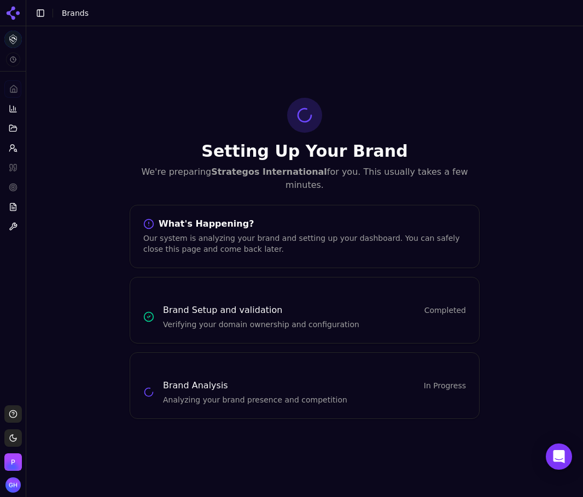
click at [10, 11] on icon at bounding box center [11, 11] width 9 height 9
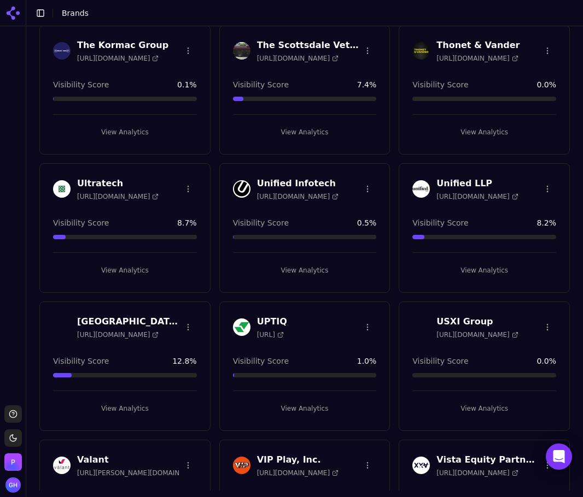
scroll to position [2788, 0]
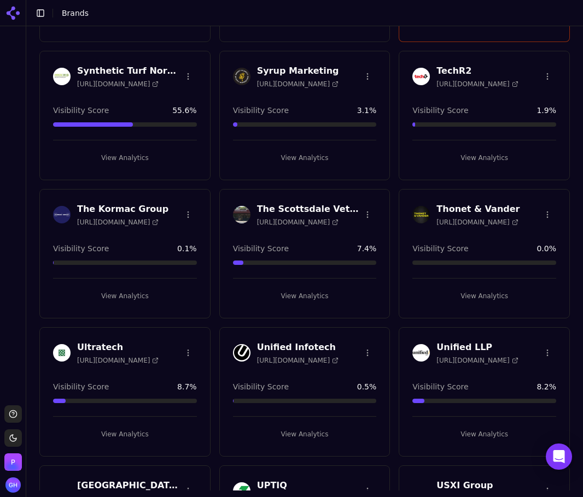
click at [124, 304] on div "The Kormac Group [URL][DOMAIN_NAME] Visibility Score 0.1 % View Analytics" at bounding box center [124, 254] width 171 height 130
click at [129, 296] on button "View Analytics" at bounding box center [125, 296] width 144 height 17
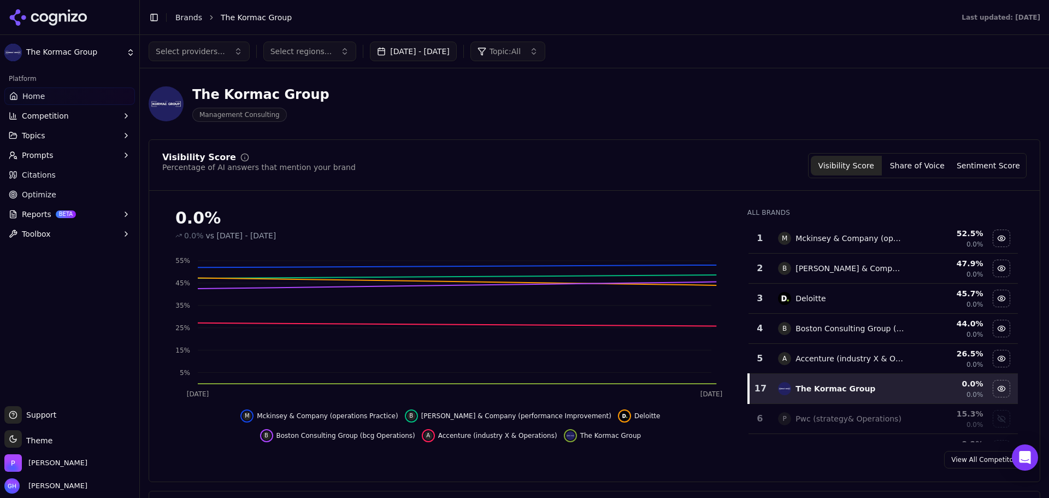
click at [57, 113] on span "Competition" at bounding box center [45, 115] width 47 height 11
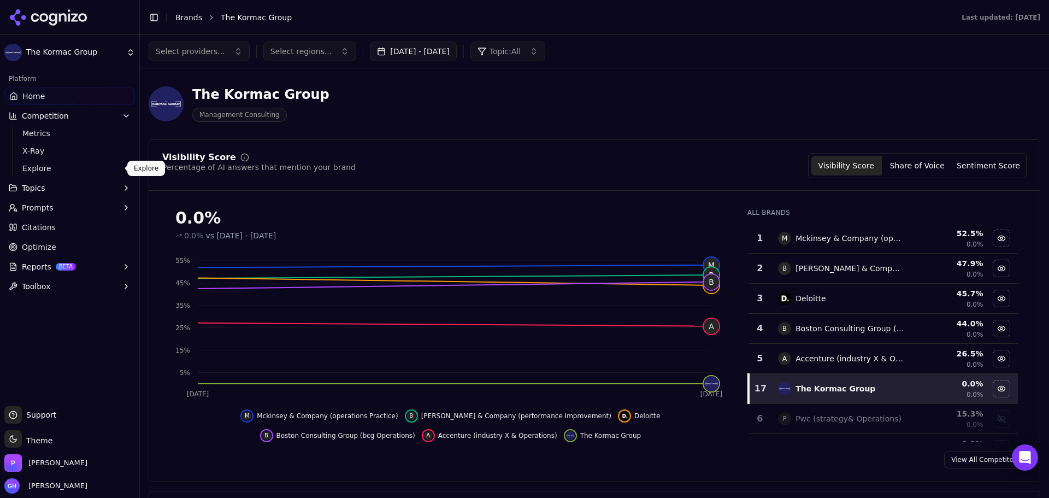
click at [32, 177] on ul "Metrics X-Ray Explore" at bounding box center [70, 151] width 115 height 52
click at [33, 170] on span "Explore" at bounding box center [69, 168] width 95 height 11
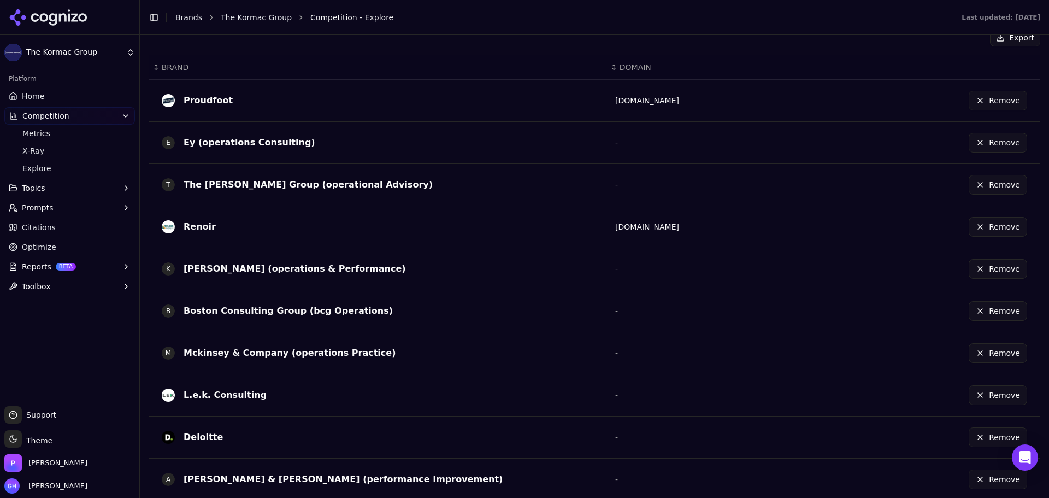
scroll to position [307, 0]
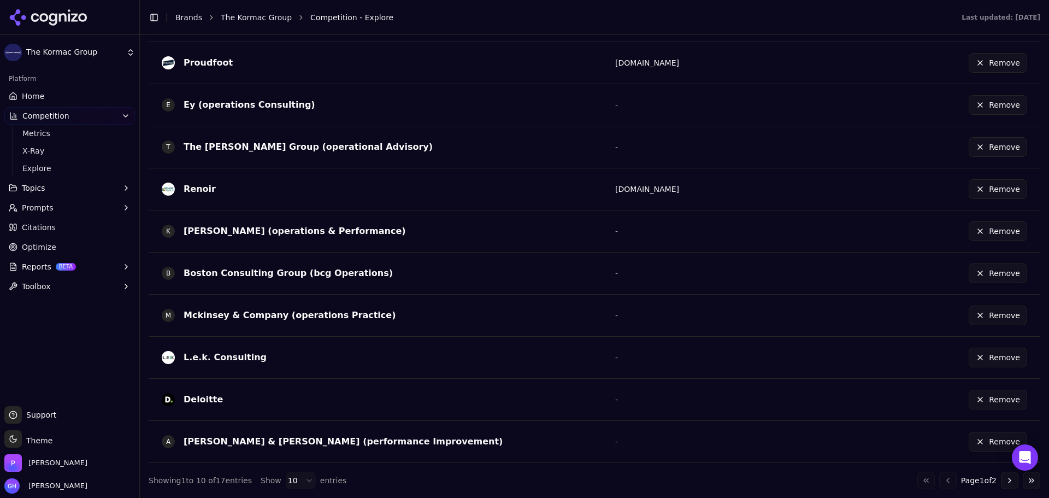
click at [1001, 478] on button "Go to next page" at bounding box center [1009, 480] width 17 height 17
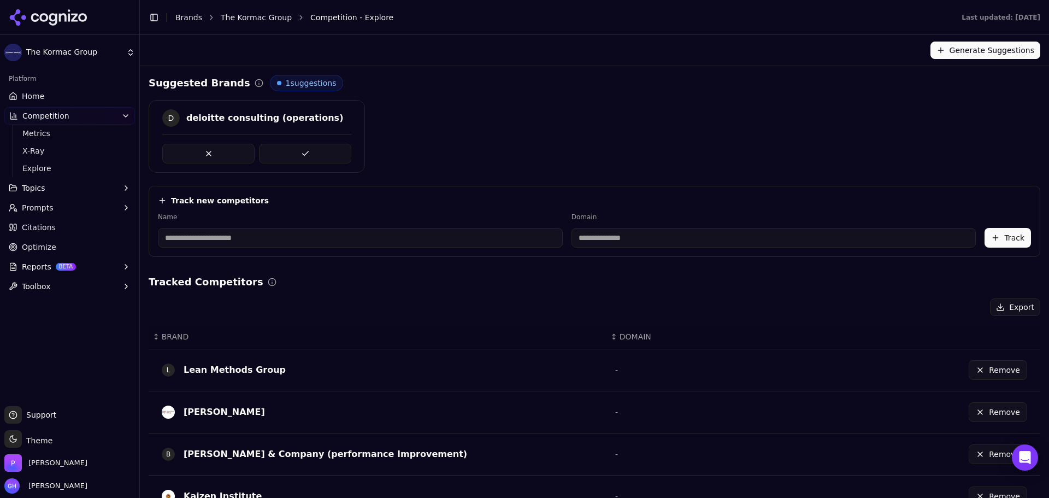
scroll to position [181, 0]
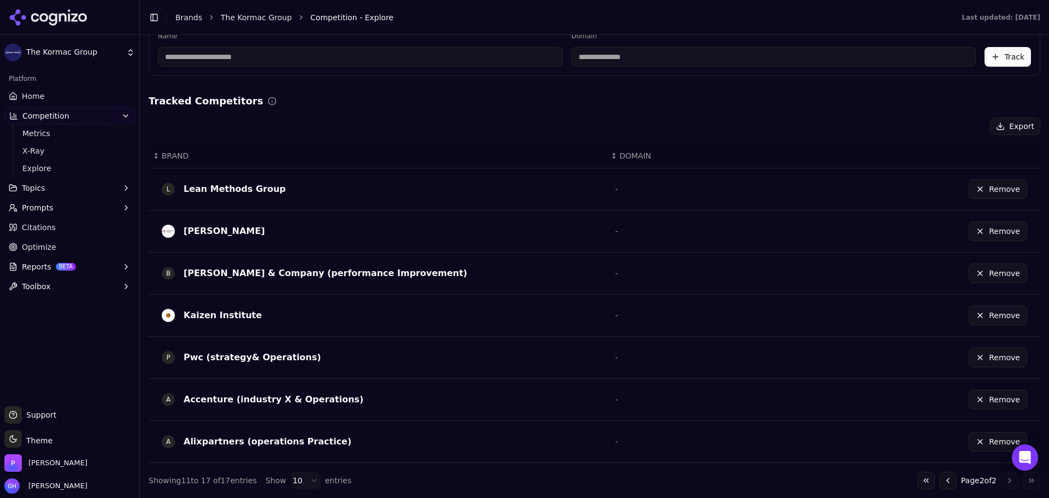
click at [940, 479] on button "Go to previous page" at bounding box center [948, 480] width 17 height 17
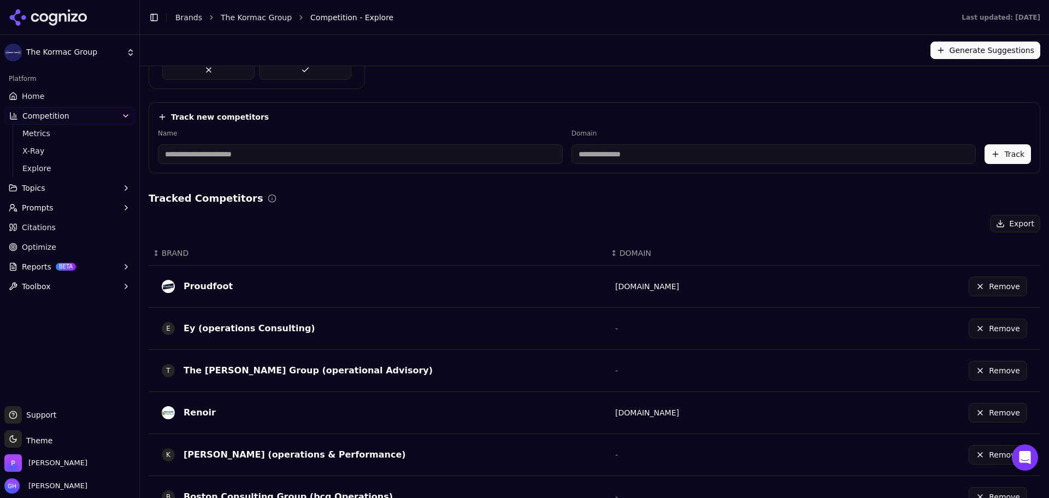
scroll to position [0, 0]
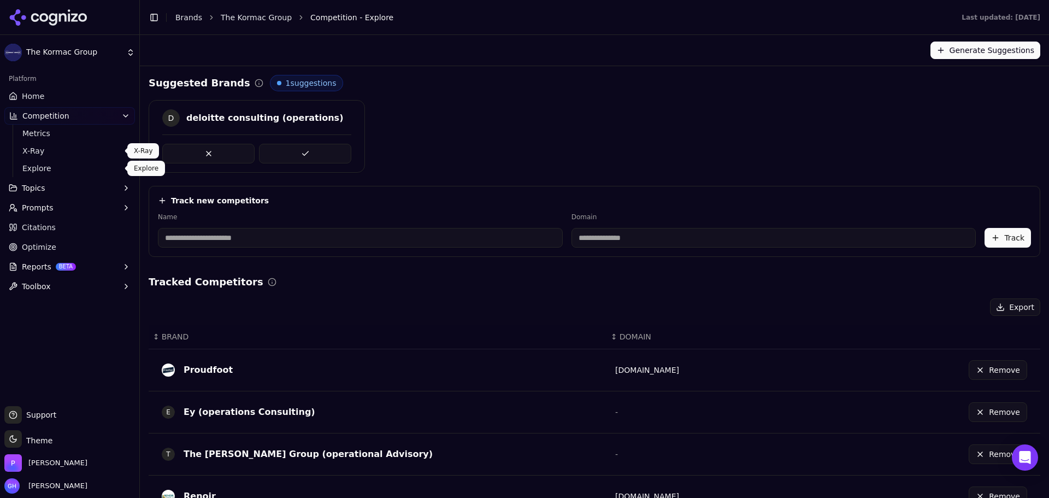
click at [41, 180] on button "Topics" at bounding box center [69, 187] width 131 height 17
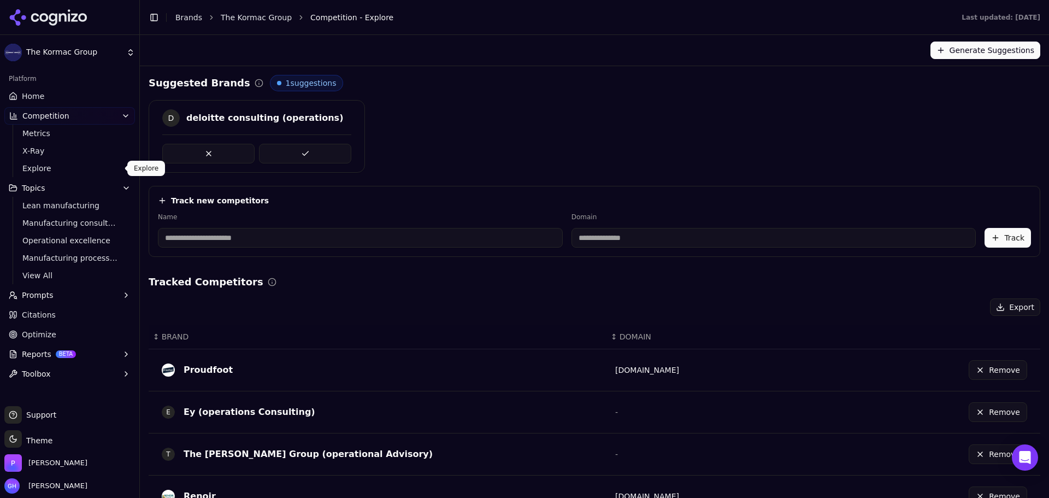
click at [41, 168] on span "Explore" at bounding box center [69, 168] width 95 height 11
click at [303, 156] on button at bounding box center [305, 154] width 92 height 20
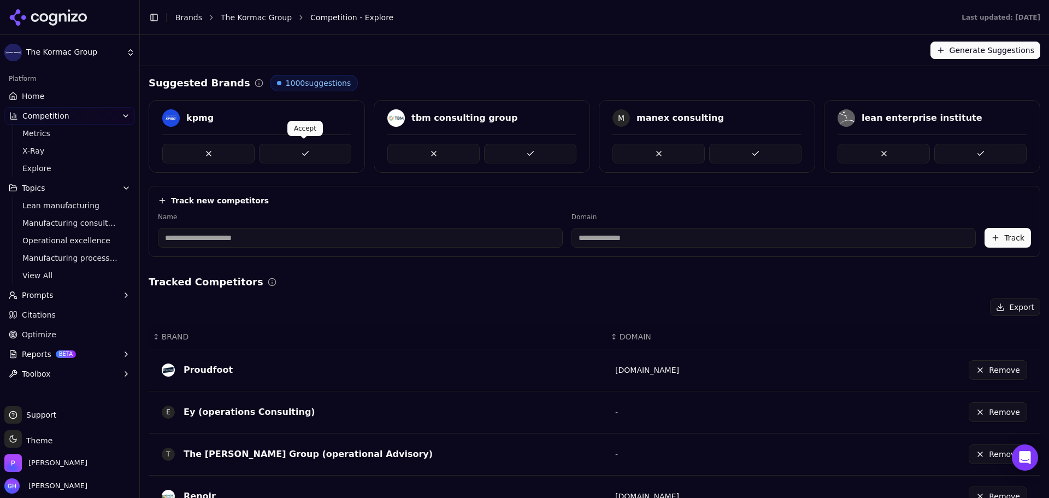
click at [313, 156] on button at bounding box center [305, 154] width 92 height 20
click at [532, 157] on button at bounding box center [530, 154] width 92 height 20
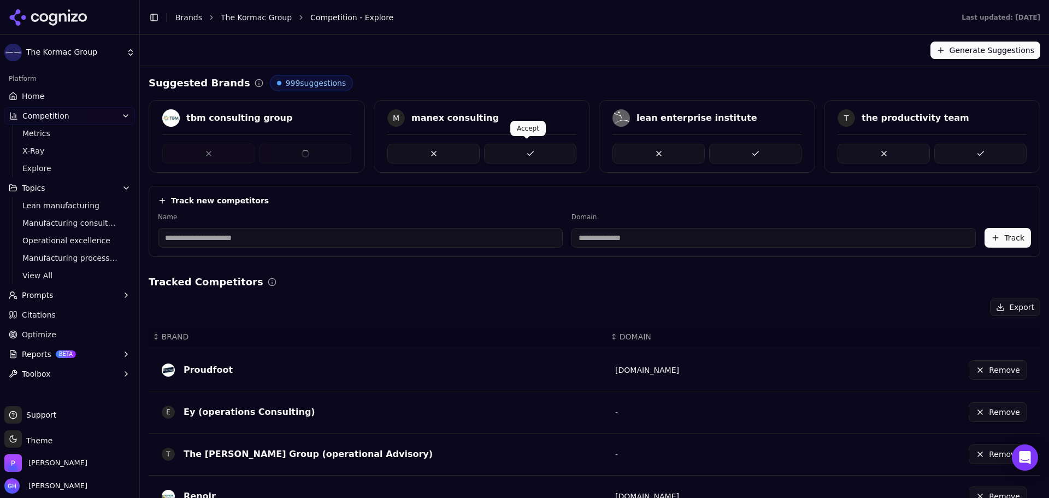
click at [761, 146] on button at bounding box center [755, 154] width 92 height 20
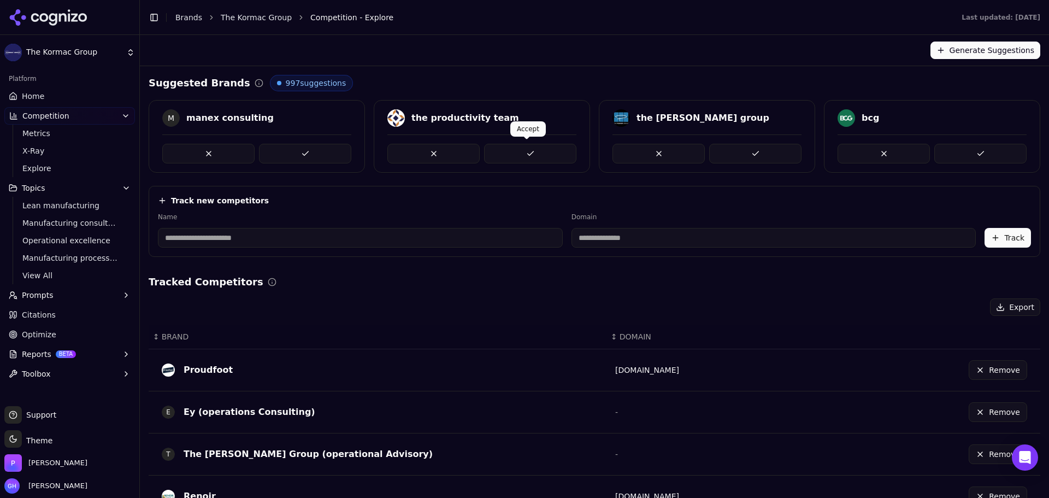
click at [509, 151] on button at bounding box center [530, 154] width 92 height 20
click at [756, 158] on button at bounding box center [755, 154] width 92 height 20
click at [1002, 148] on button at bounding box center [981, 154] width 92 height 20
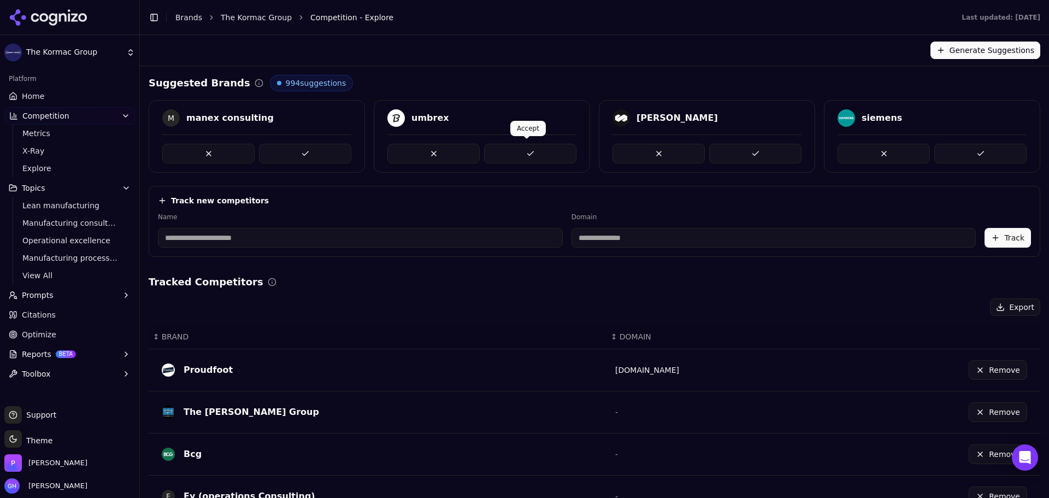
click at [582, 164] on div "umbrex" at bounding box center [482, 136] width 216 height 73
click at [783, 151] on button at bounding box center [755, 154] width 92 height 20
click at [963, 145] on button at bounding box center [981, 154] width 92 height 20
click at [33, 102] on link "Home" at bounding box center [69, 95] width 131 height 17
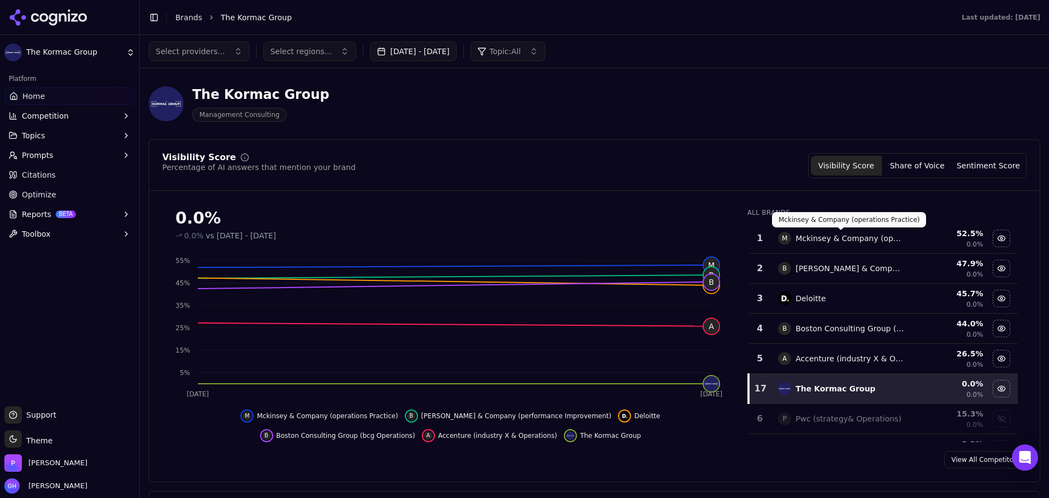
click at [905, 171] on button "Share of Voice" at bounding box center [917, 166] width 71 height 20
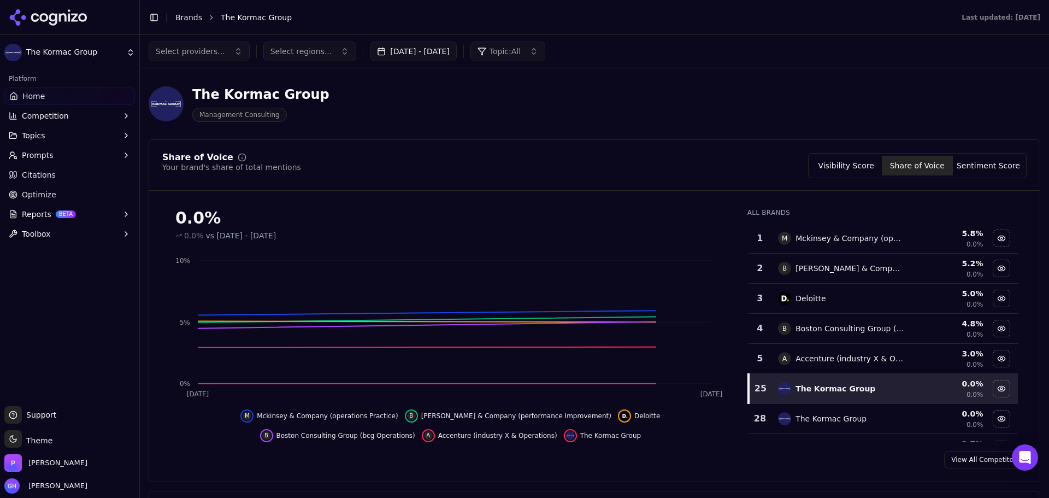
click at [932, 412] on div "0.0 %" at bounding box center [948, 413] width 70 height 11
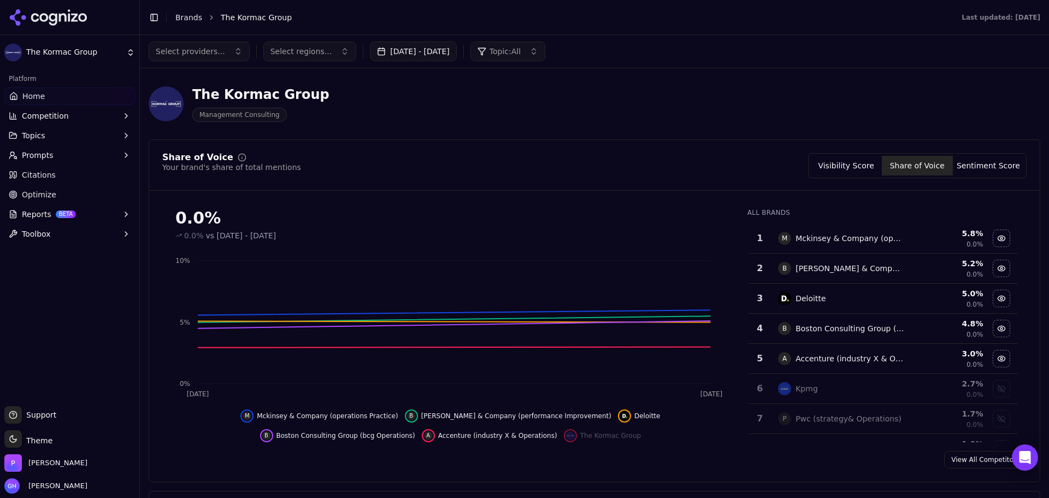
click at [846, 397] on td "Kpmg" at bounding box center [841, 389] width 139 height 30
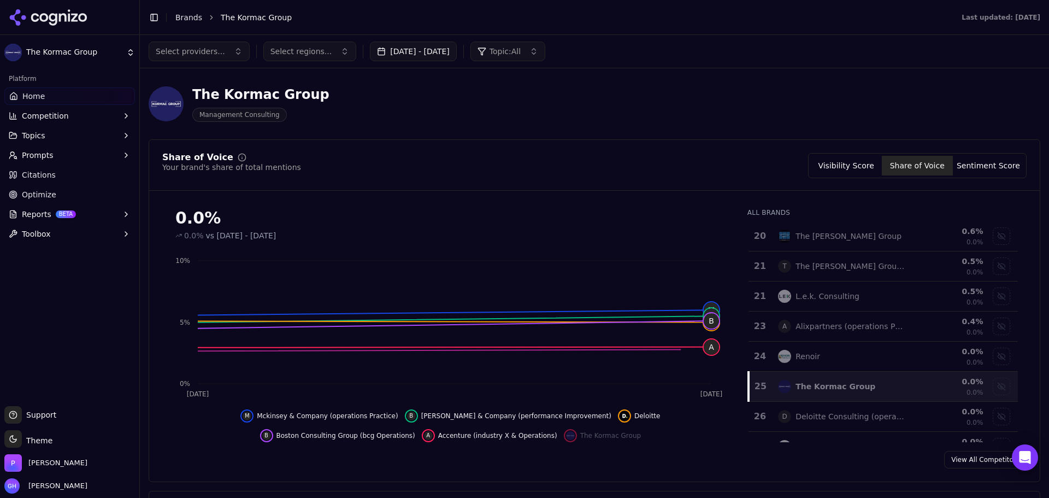
scroll to position [623, 0]
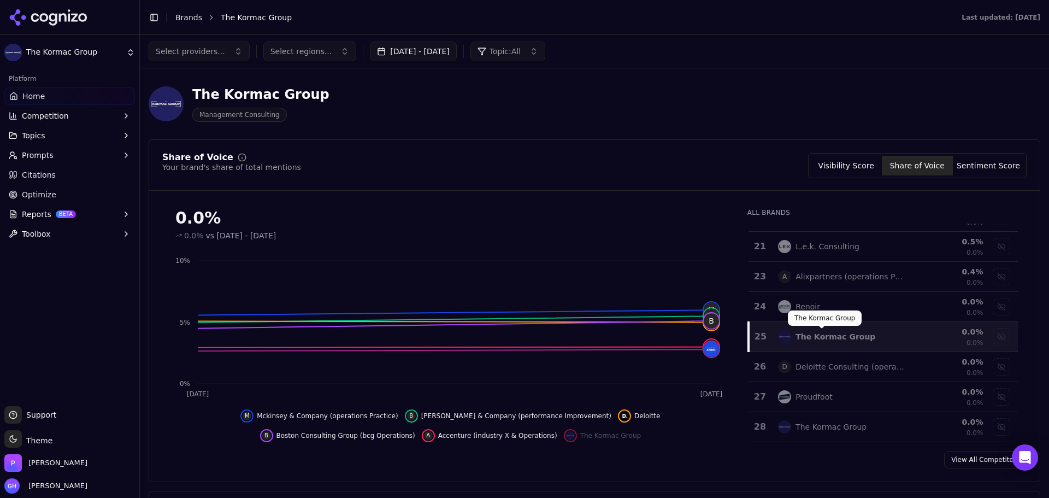
click at [833, 324] on div "The Kormac Group The Kormac Group" at bounding box center [825, 317] width 74 height 15
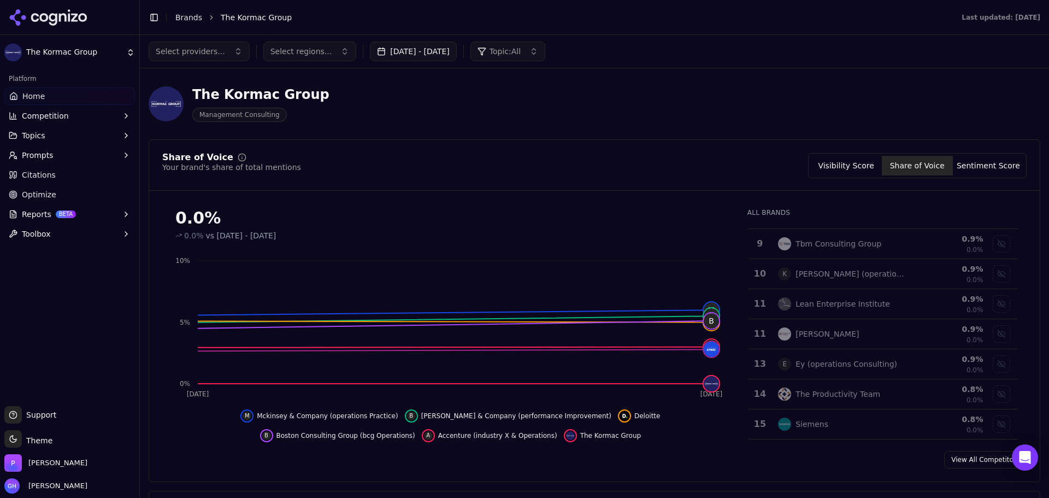
scroll to position [0, 0]
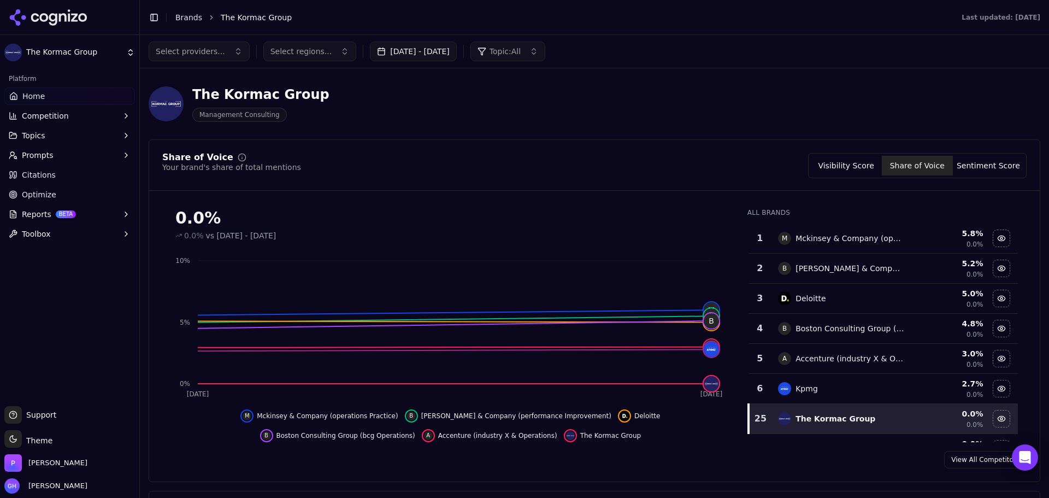
click at [660, 150] on div "Share of Voice Your brand's share of total mentions Visibility Score Share of V…" at bounding box center [595, 310] width 892 height 343
click at [1002, 166] on button "Sentiment Score" at bounding box center [988, 166] width 71 height 20
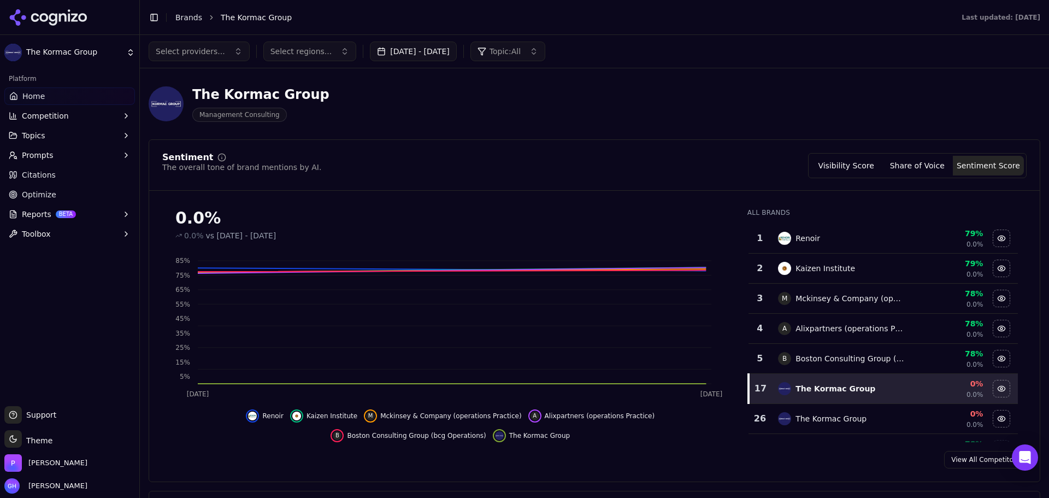
click at [841, 165] on button "Visibility Score" at bounding box center [846, 166] width 71 height 20
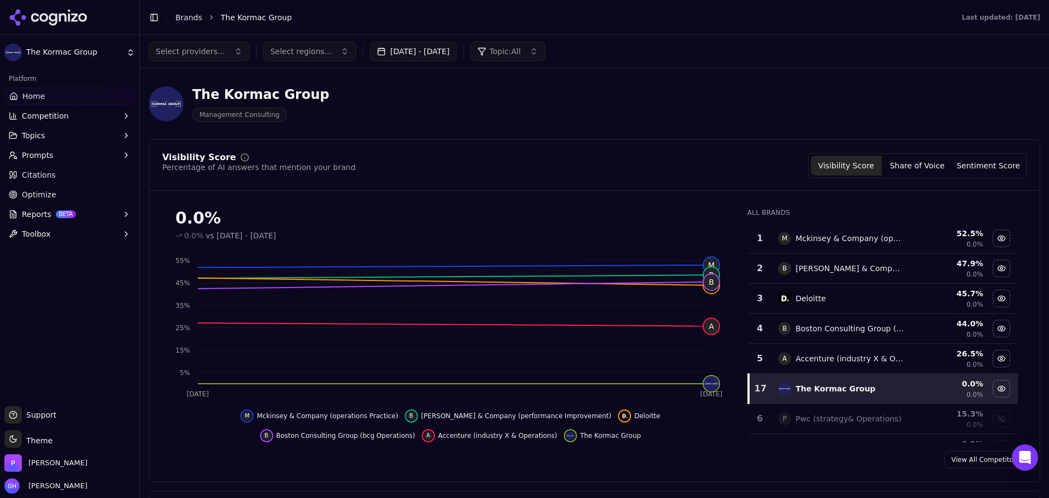
click at [83, 180] on link "Citations" at bounding box center [69, 174] width 131 height 17
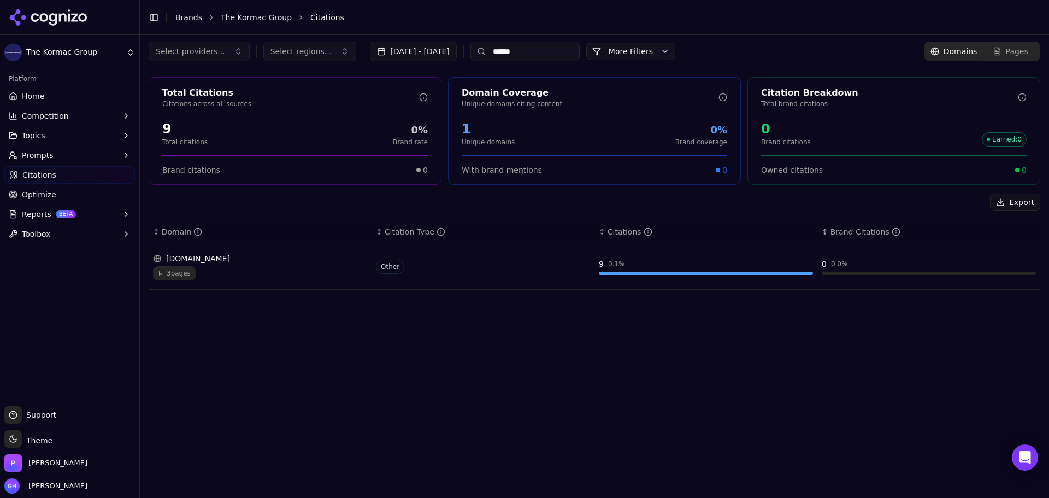
click at [384, 270] on span "Other" at bounding box center [390, 267] width 28 height 14
click at [207, 255] on div "kormacgroup.com" at bounding box center [260, 258] width 214 height 11
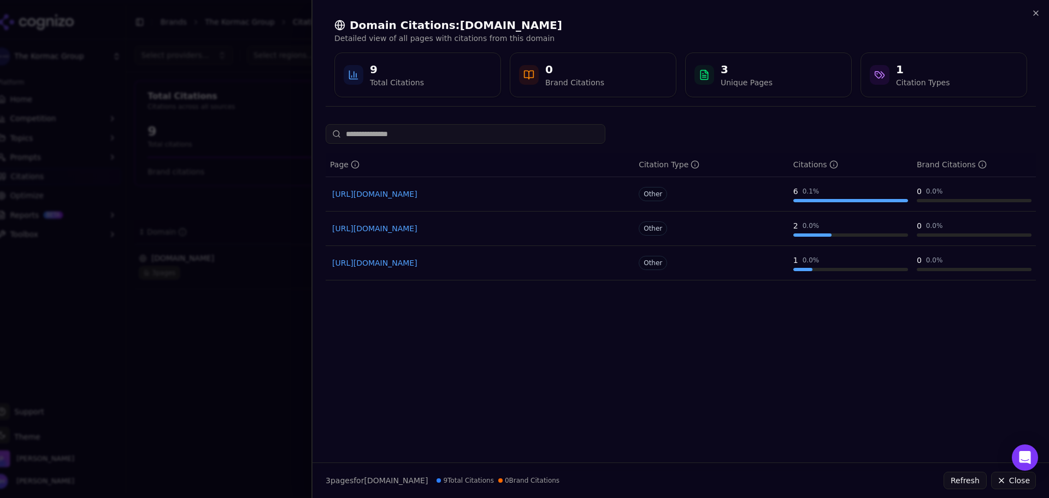
click at [953, 479] on button "Refresh" at bounding box center [965, 480] width 43 height 17
click at [964, 477] on button "Refresh" at bounding box center [965, 480] width 43 height 17
click at [987, 494] on div "3 page s for kormacgroup.com 9 Total Citations 0 Brand Citations Refresh Close" at bounding box center [681, 480] width 737 height 35
click at [972, 478] on button "Refresh" at bounding box center [965, 480] width 43 height 17
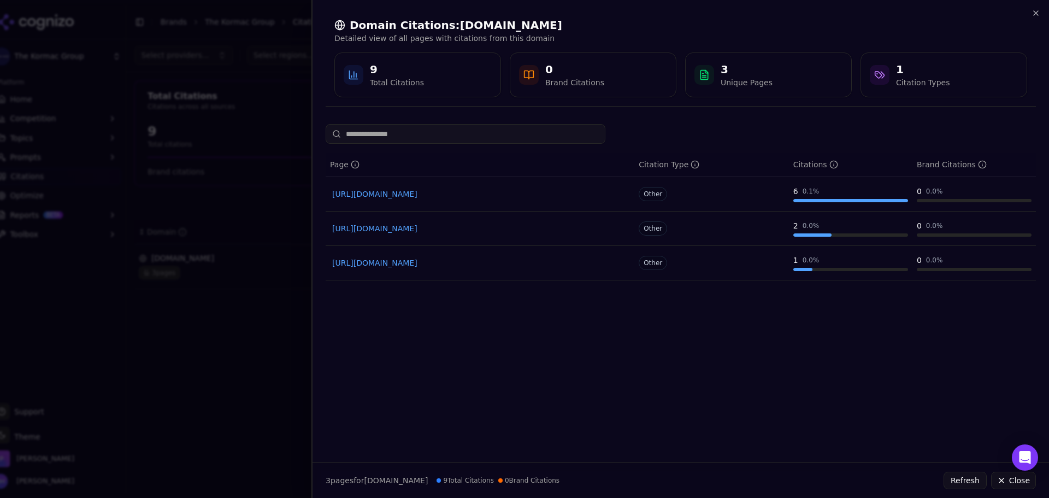
click at [1023, 483] on button "Close" at bounding box center [1013, 480] width 45 height 17
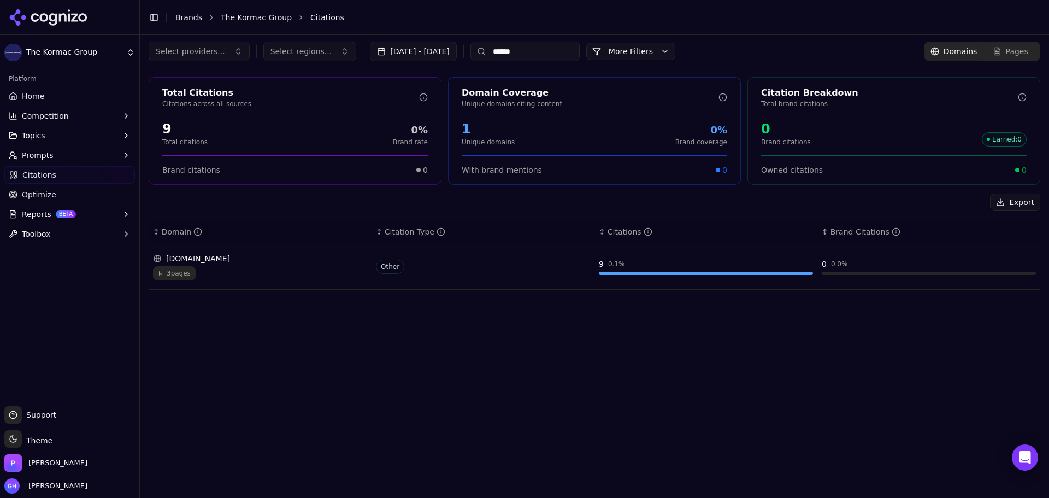
click at [356, 262] on div "kormacgroup.com" at bounding box center [260, 258] width 214 height 11
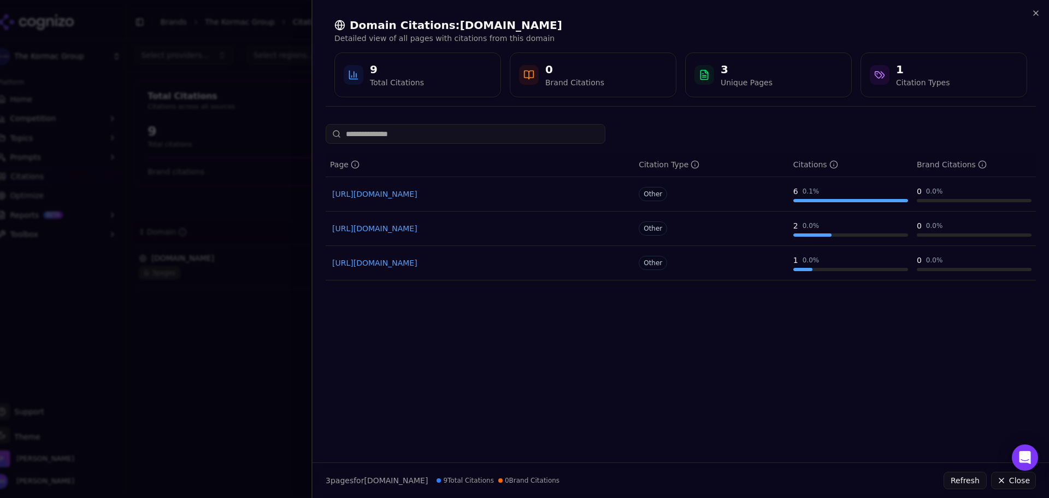
click at [971, 477] on button "Refresh" at bounding box center [965, 480] width 43 height 17
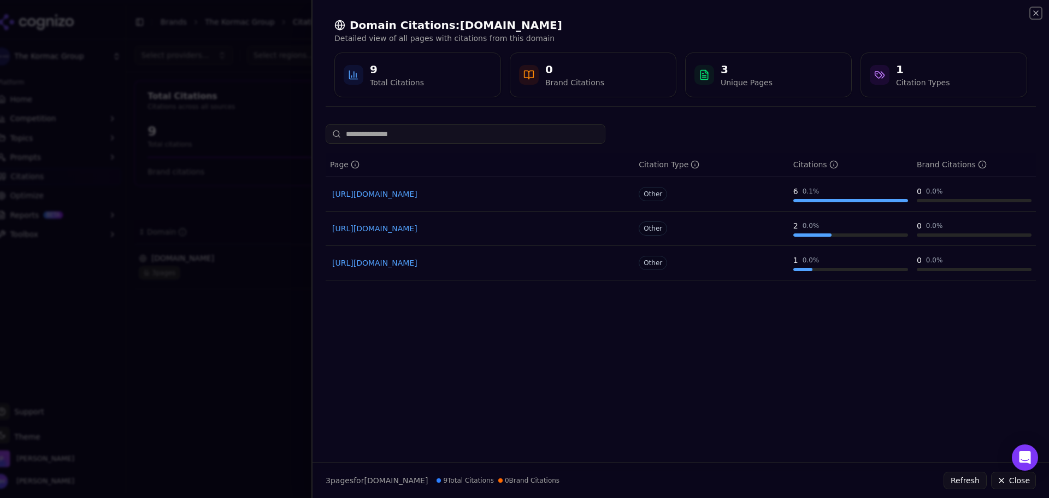
click at [1038, 10] on icon "button" at bounding box center [1036, 13] width 9 height 9
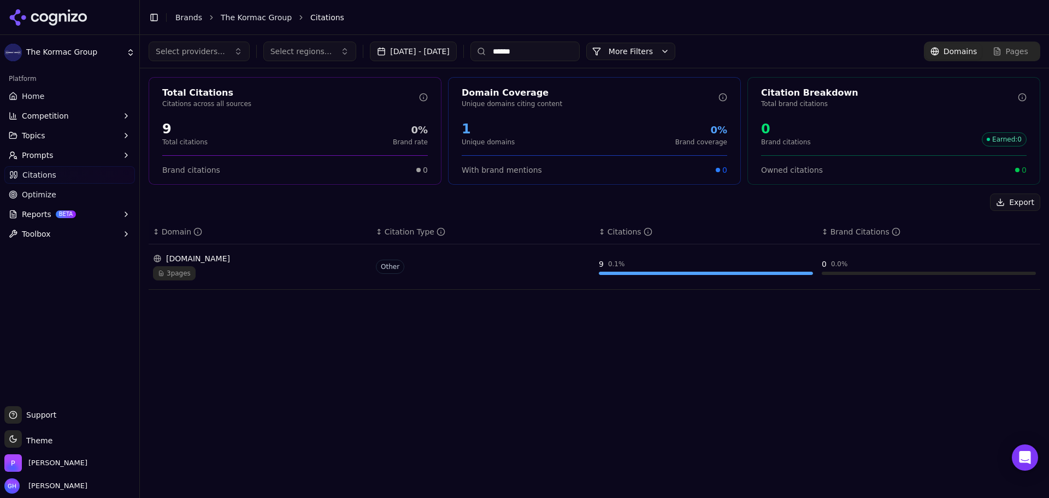
click at [441, 48] on button "[DATE] - [DATE]" at bounding box center [413, 52] width 87 height 20
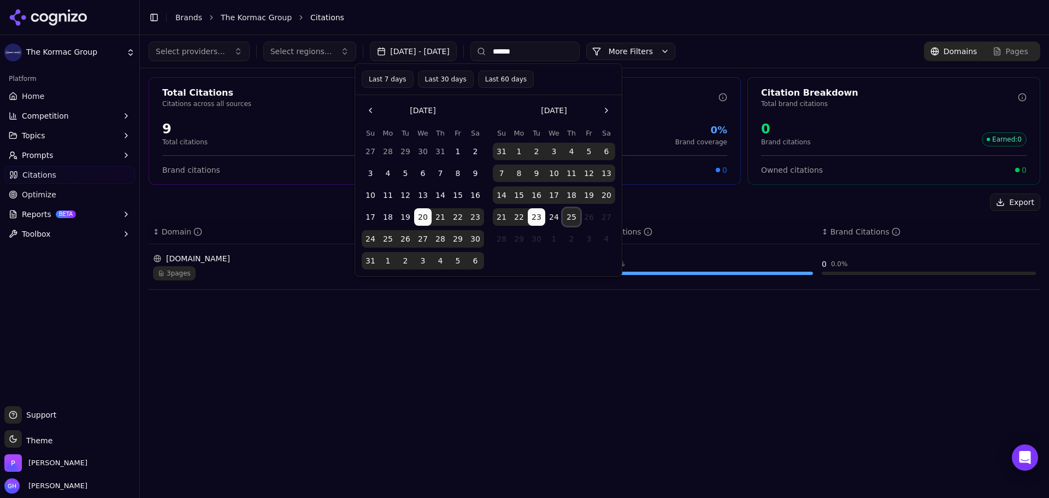
click at [573, 215] on button "25" at bounding box center [571, 216] width 17 height 17
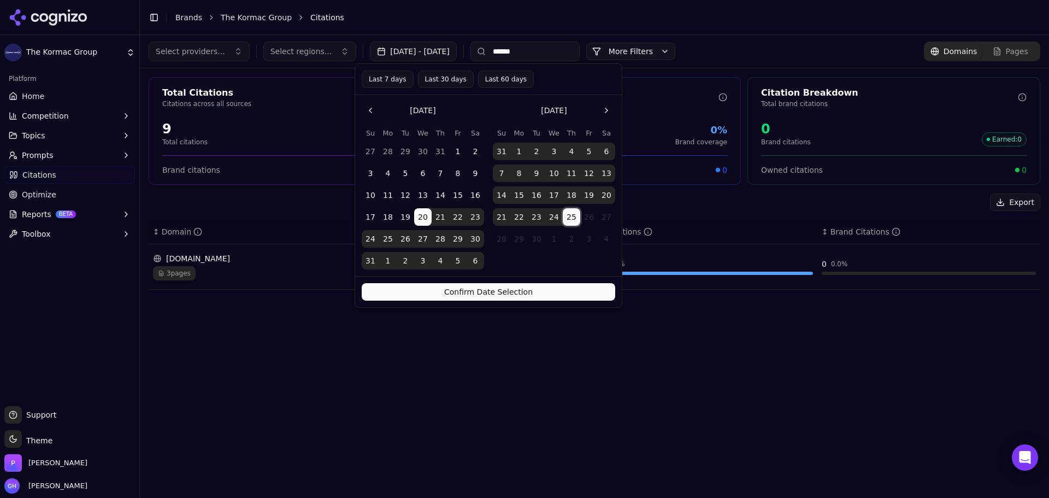
click at [552, 294] on button "Confirm Date Selection" at bounding box center [489, 291] width 254 height 17
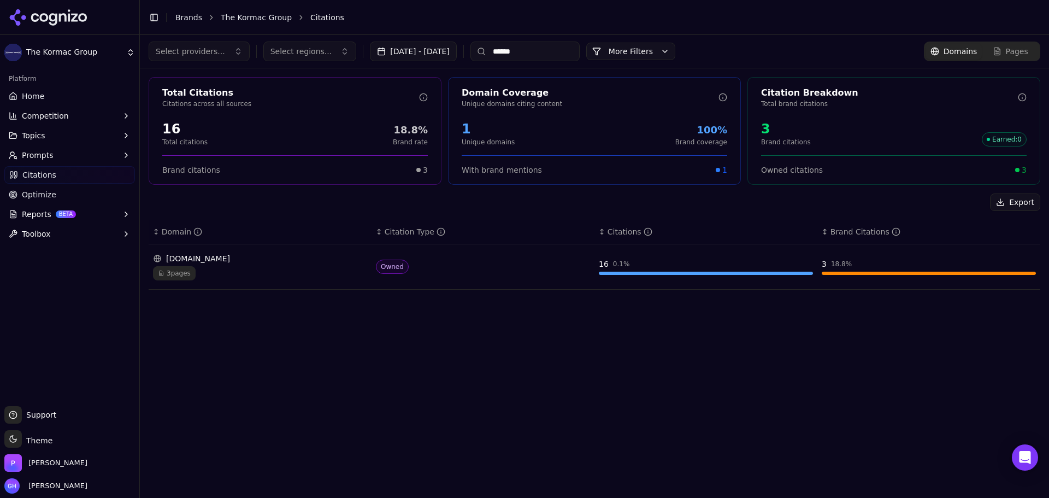
click at [566, 356] on div "Select providers... Select regions... Aug 20, 2025 - Sep 25, 2025 ****** More M…" at bounding box center [595, 266] width 910 height 463
click at [525, 63] on div "Select providers... Select regions... Aug 20, 2025 - Sep 25, 2025 ****** More M…" at bounding box center [595, 51] width 910 height 33
drag, startPoint x: 559, startPoint y: 54, endPoint x: 498, endPoint y: 60, distance: 61.0
click at [500, 60] on input "******" at bounding box center [525, 52] width 109 height 20
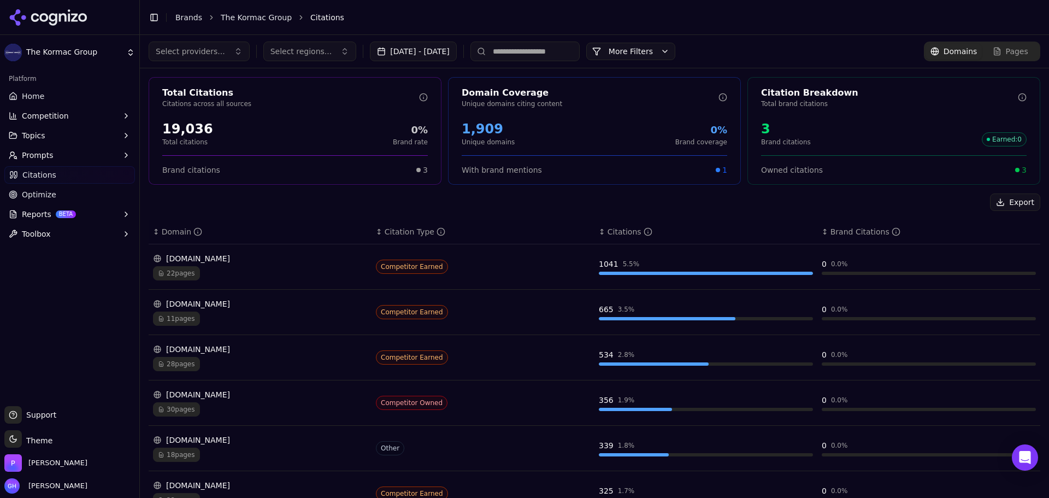
click at [495, 37] on div "Select providers... Select regions... Aug 20, 2025 - Sep 25, 2025 More More Fil…" at bounding box center [595, 51] width 910 height 33
click at [64, 118] on button "Competition" at bounding box center [69, 115] width 131 height 17
click at [63, 104] on link "Home" at bounding box center [69, 95] width 131 height 17
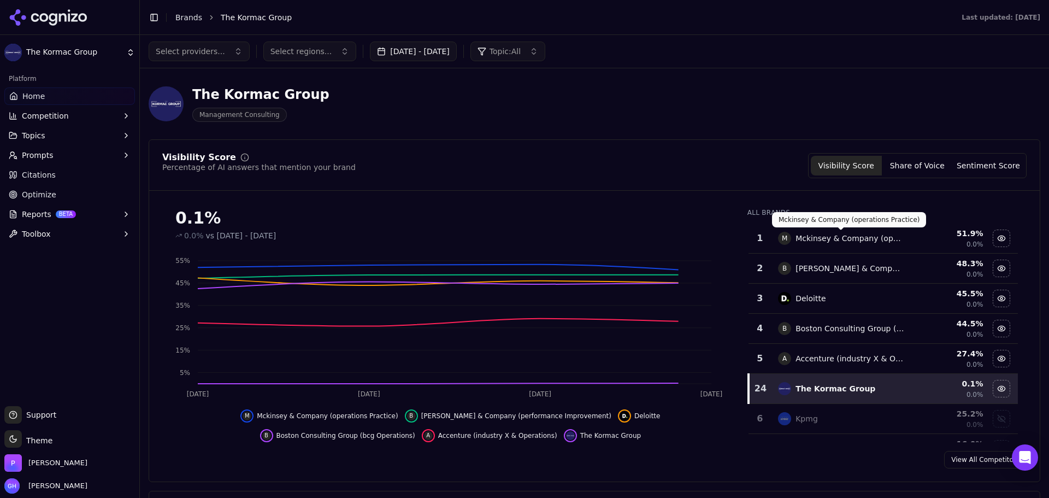
click at [924, 167] on button "Share of Voice" at bounding box center [917, 166] width 71 height 20
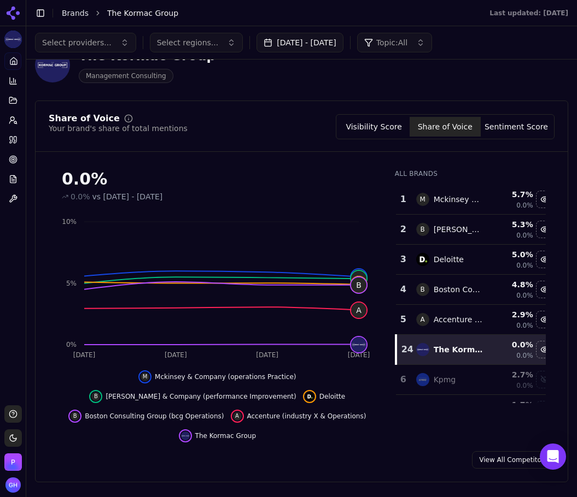
scroll to position [55, 0]
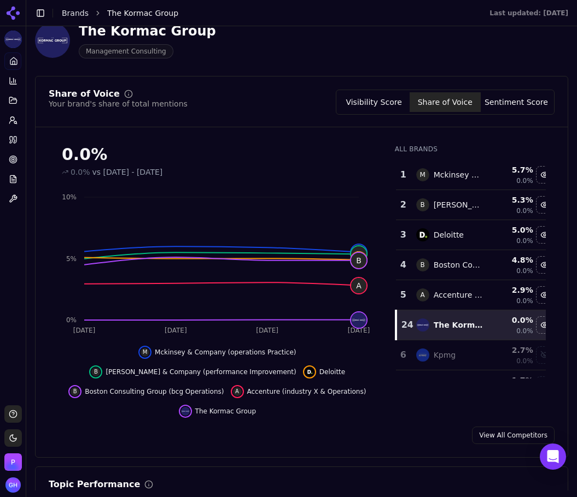
click at [384, 93] on button "Visibility Score" at bounding box center [373, 102] width 71 height 20
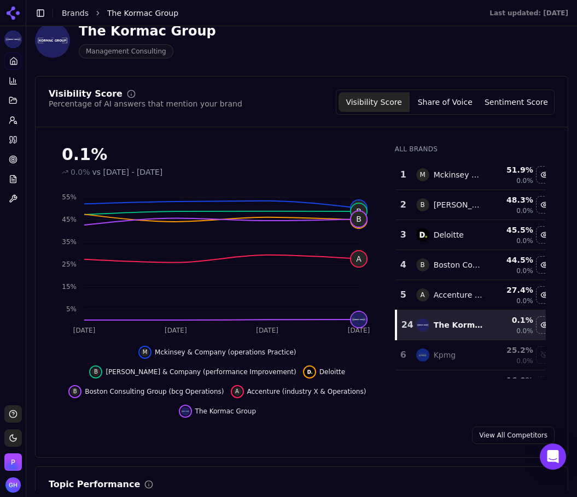
click at [515, 91] on div "Visibility Score Share of Voice Sentiment Score" at bounding box center [445, 102] width 219 height 25
drag, startPoint x: 514, startPoint y: 109, endPoint x: 508, endPoint y: 114, distance: 7.8
click at [514, 109] on button "Sentiment Score" at bounding box center [515, 102] width 71 height 20
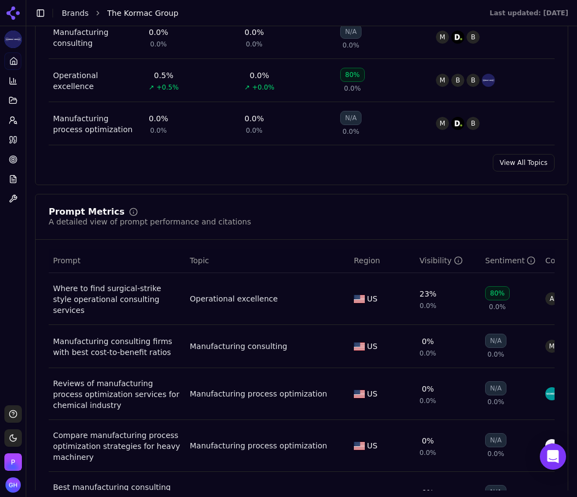
scroll to position [656, 0]
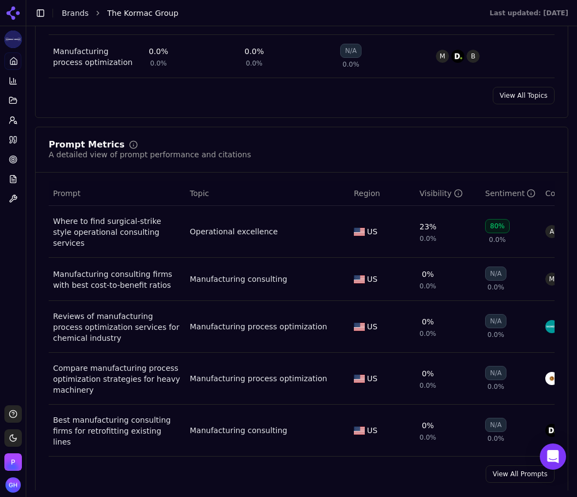
click at [498, 456] on div "Prompt Metrics A detailed view of prompt performance and citations Prompt Topic…" at bounding box center [301, 312] width 533 height 370
click at [498, 471] on link "View All Prompts" at bounding box center [519, 474] width 69 height 17
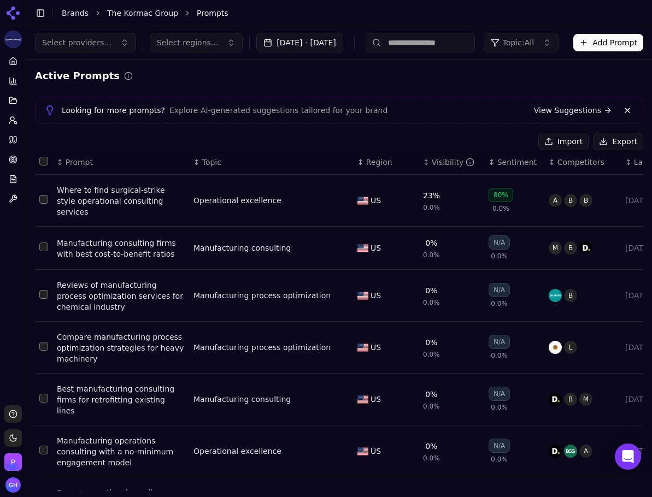
click at [611, 140] on button "Export" at bounding box center [618, 141] width 50 height 17
click at [19, 144] on link "Citations" at bounding box center [12, 139] width 17 height 17
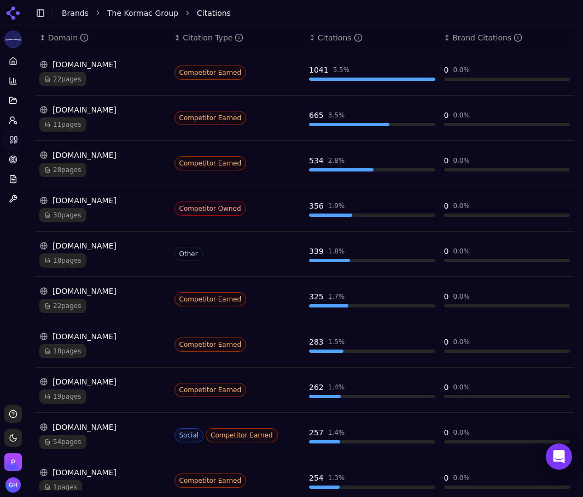
scroll to position [212, 0]
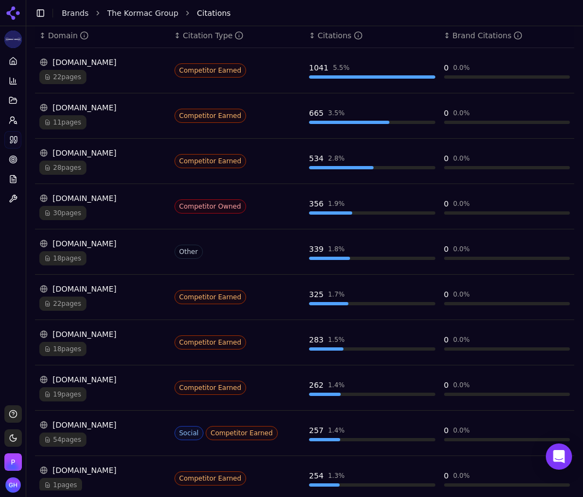
click at [11, 284] on div "Platform Home Competition Topics Prompts Citations Optimize Reports Toolbox" at bounding box center [13, 224] width 26 height 353
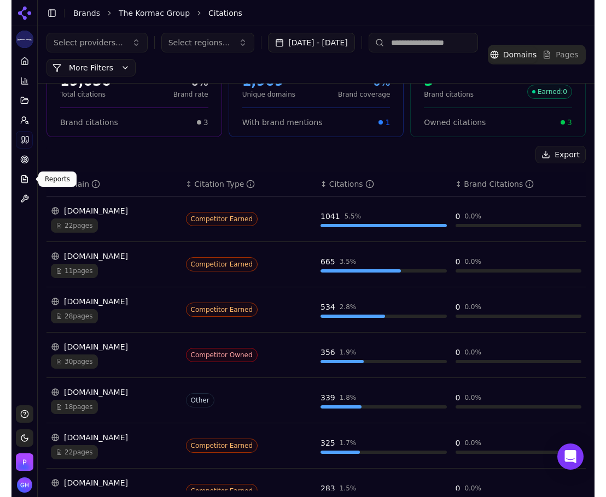
scroll to position [0, 0]
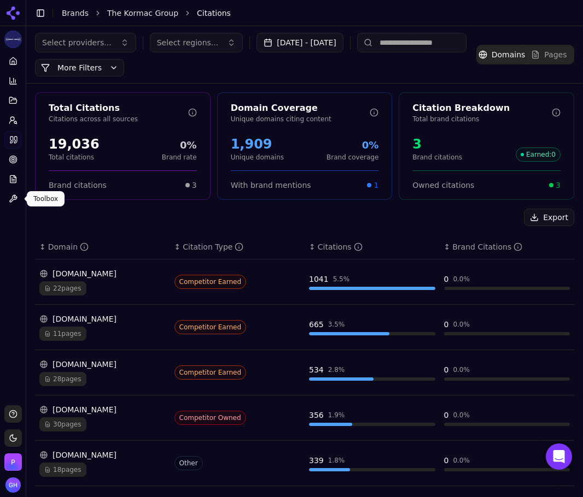
drag, startPoint x: 22, startPoint y: 254, endPoint x: 16, endPoint y: 249, distance: 7.8
click at [22, 254] on button "Toggle Sidebar" at bounding box center [25, 248] width 9 height 497
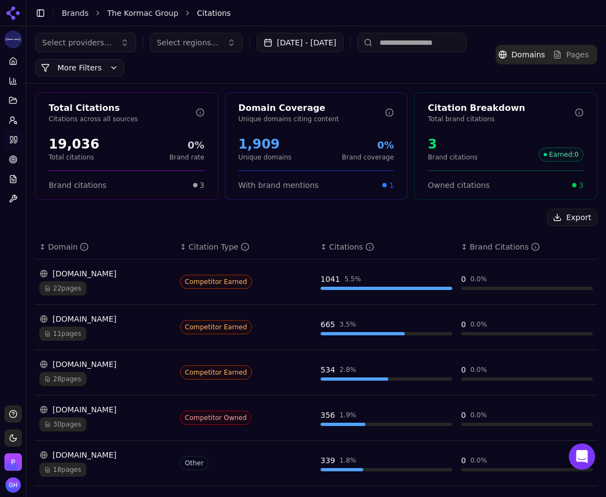
drag, startPoint x: 562, startPoint y: 227, endPoint x: 557, endPoint y: 224, distance: 6.4
click at [562, 228] on div "Export ↕ Domain ↕ Citation Type ↕ Citations ↕ Brand Citations managementconsult…" at bounding box center [316, 474] width 562 height 531
click at [556, 219] on button "Export" at bounding box center [572, 217] width 50 height 17
click at [15, 143] on icon at bounding box center [13, 140] width 9 height 9
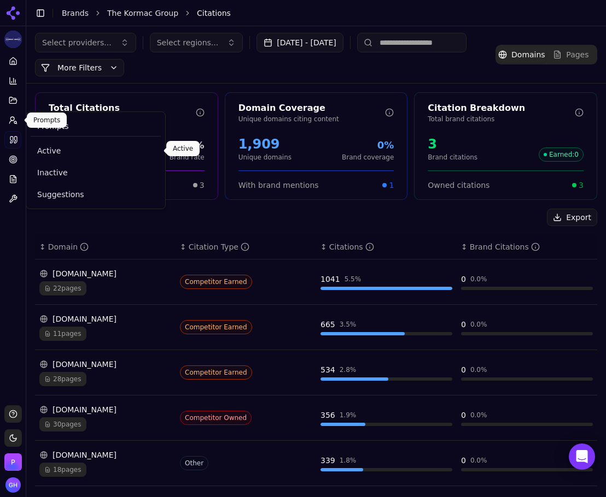
click at [46, 150] on span "Active" at bounding box center [95, 150] width 117 height 11
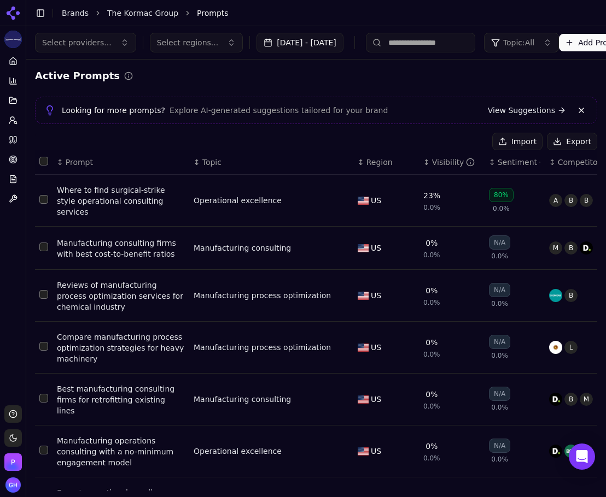
click at [551, 142] on button "Export" at bounding box center [572, 141] width 50 height 17
click at [18, 15] on icon at bounding box center [18, 13] width 4 height 4
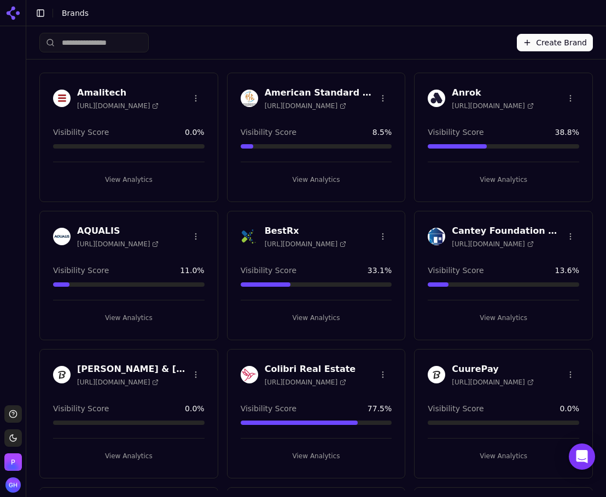
scroll to position [219, 0]
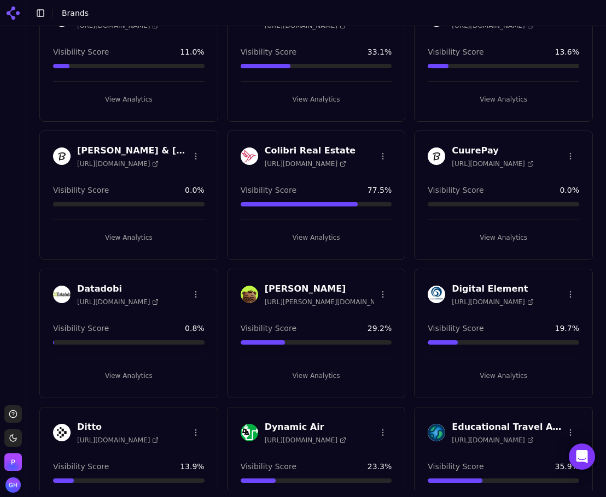
click at [154, 236] on button "View Analytics" at bounding box center [128, 237] width 151 height 17
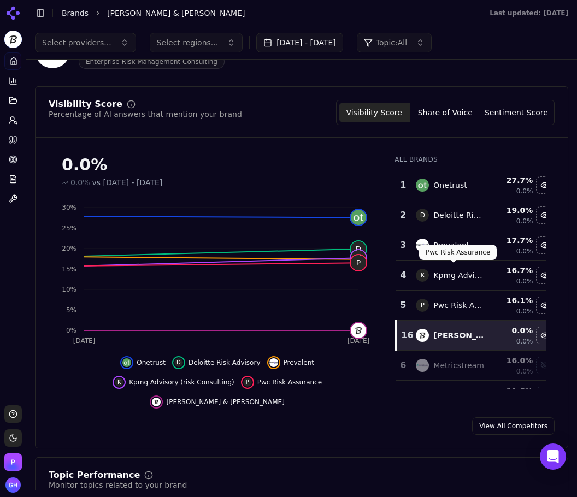
scroll to position [19, 0]
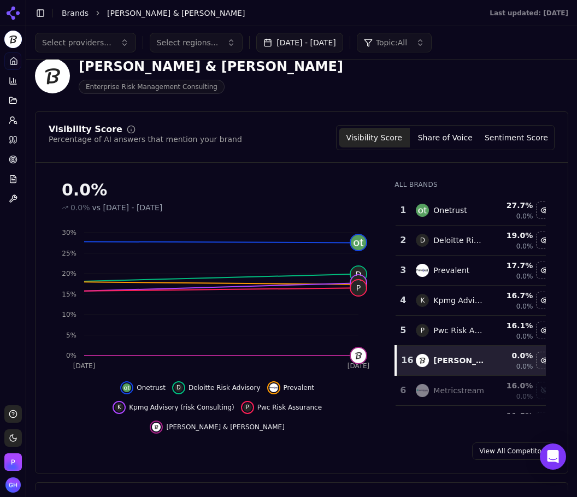
click at [455, 142] on button "Share of Voice" at bounding box center [445, 138] width 71 height 20
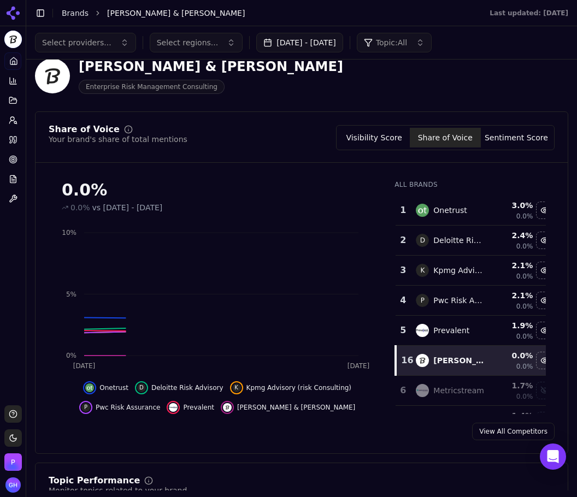
click at [12, 266] on div "Platform Home Competition Topics Prompts Citations Optimize Reports Toolbox" at bounding box center [13, 224] width 26 height 353
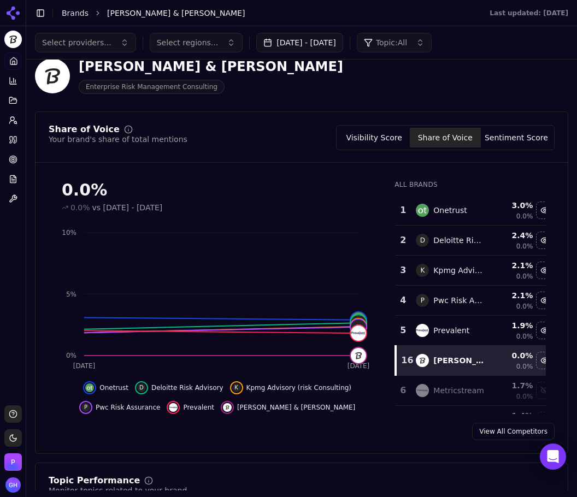
click at [531, 150] on div "Visibility Score Share of Voice Sentiment Score" at bounding box center [445, 137] width 219 height 25
click at [530, 149] on div "Visibility Score Share of Voice Sentiment Score" at bounding box center [445, 137] width 219 height 25
click at [529, 148] on div "Visibility Score Share of Voice Sentiment Score" at bounding box center [445, 137] width 219 height 25
click at [520, 139] on button "Sentiment Score" at bounding box center [516, 138] width 71 height 20
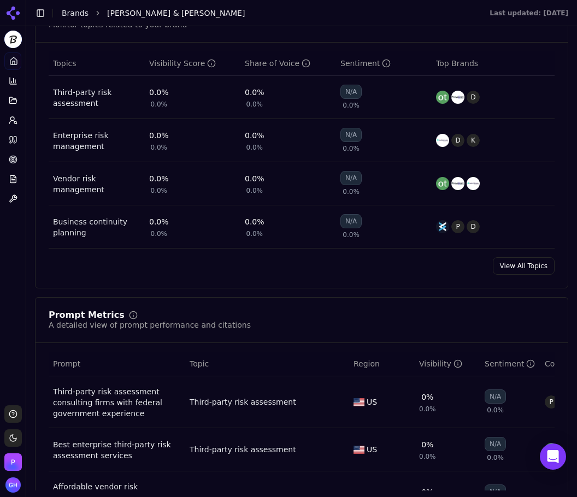
scroll to position [656, 0]
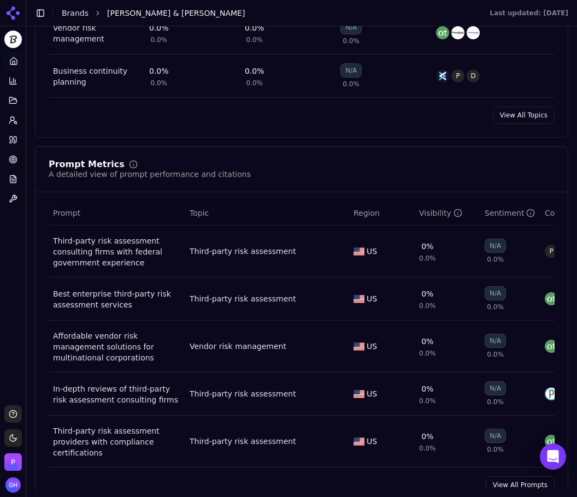
drag, startPoint x: 495, startPoint y: 479, endPoint x: 568, endPoint y: 348, distance: 149.5
click at [495, 479] on link "View All Prompts" at bounding box center [520, 485] width 69 height 17
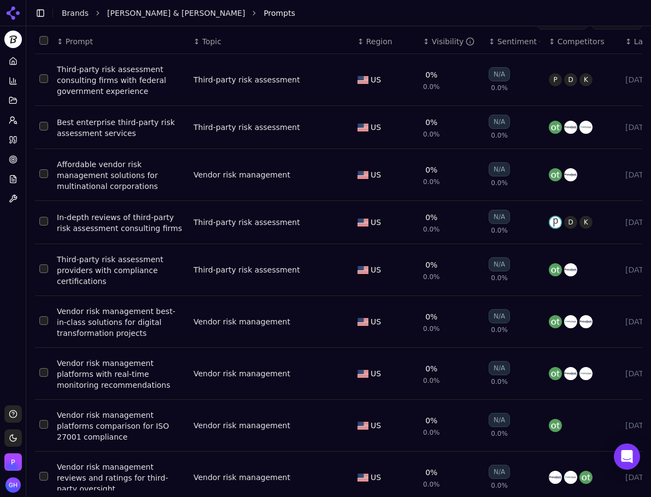
scroll to position [127, 0]
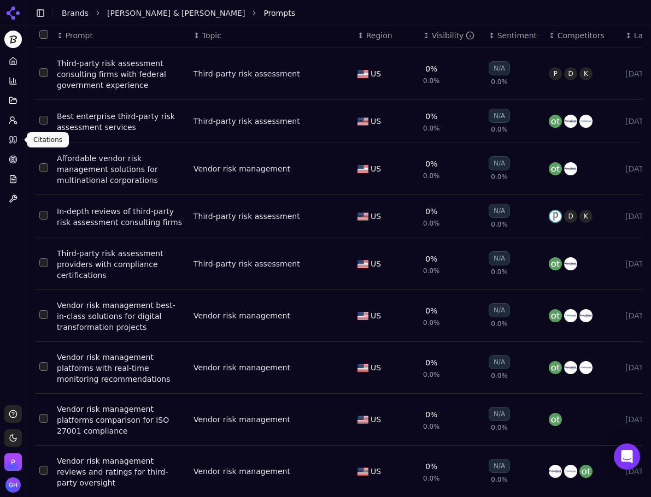
click at [14, 148] on link "Citations" at bounding box center [12, 139] width 17 height 17
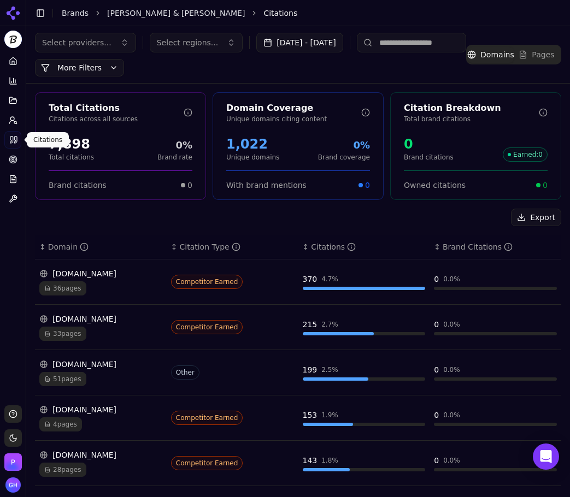
click at [86, 219] on div "Export" at bounding box center [298, 217] width 526 height 17
drag, startPoint x: 520, startPoint y: 220, endPoint x: 372, endPoint y: 233, distance: 148.2
click at [520, 220] on button "Export" at bounding box center [536, 217] width 50 height 17
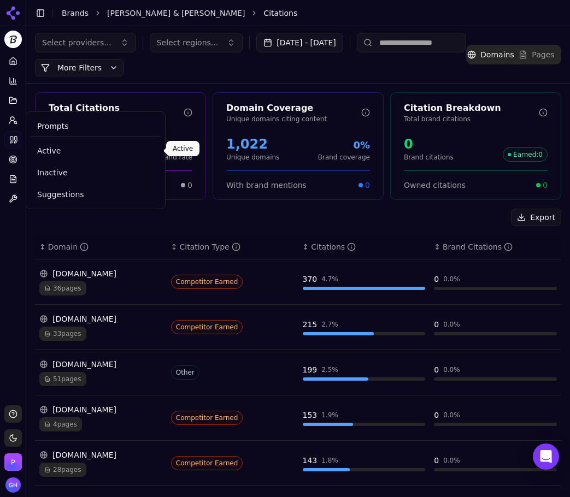
click at [57, 151] on span "Active" at bounding box center [95, 150] width 117 height 11
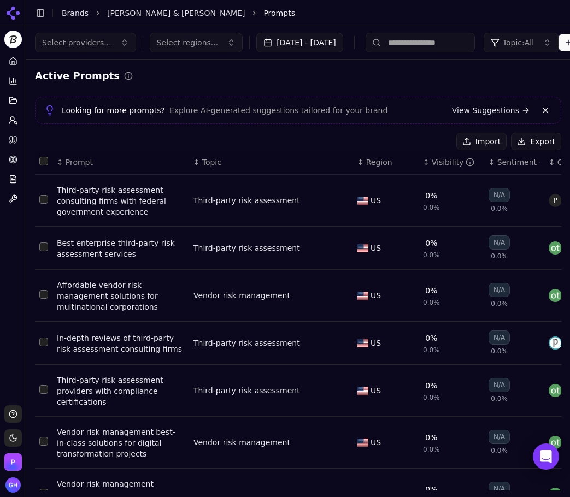
click at [521, 143] on button "Export" at bounding box center [536, 141] width 50 height 17
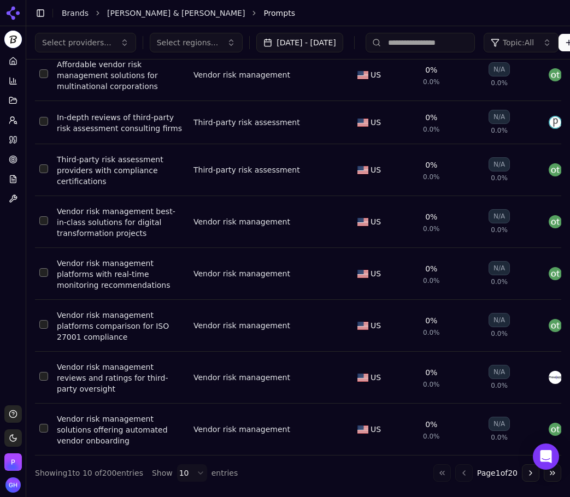
scroll to position [10, 0]
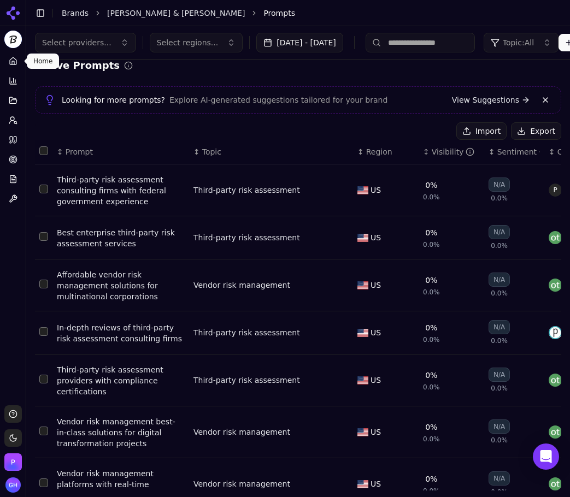
click at [15, 67] on link "Home" at bounding box center [12, 60] width 17 height 17
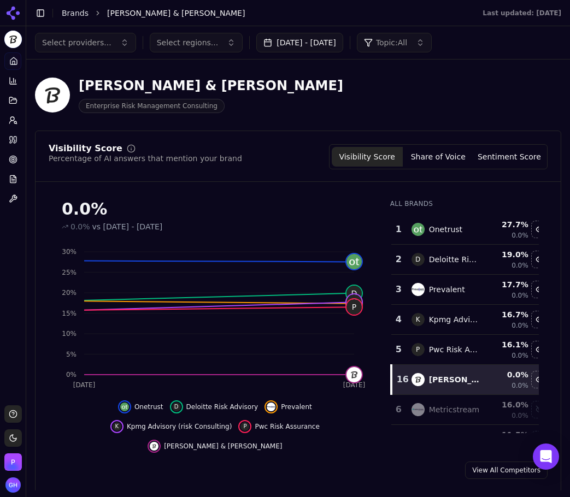
drag, startPoint x: 60, startPoint y: 16, endPoint x: 66, endPoint y: 14, distance: 6.6
click at [61, 16] on div "Toggle Sidebar Brands Churchill & Harriman" at bounding box center [247, 12] width 443 height 15
click at [66, 13] on link "Brands" at bounding box center [75, 13] width 27 height 9
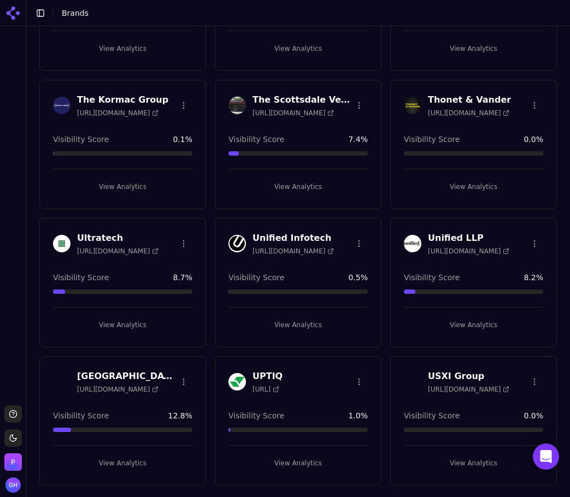
scroll to position [3061, 0]
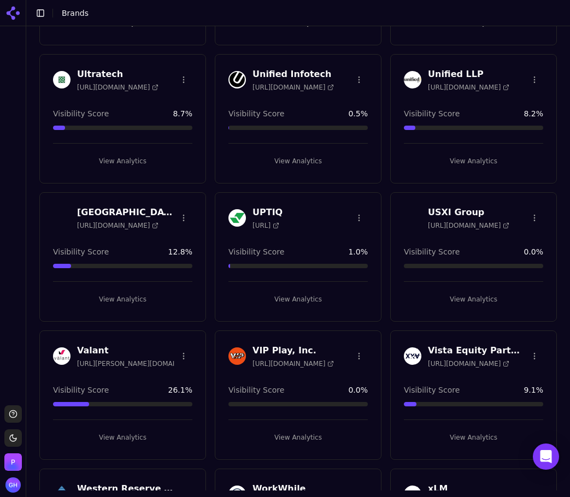
click at [486, 303] on button "View Analytics" at bounding box center [473, 299] width 139 height 17
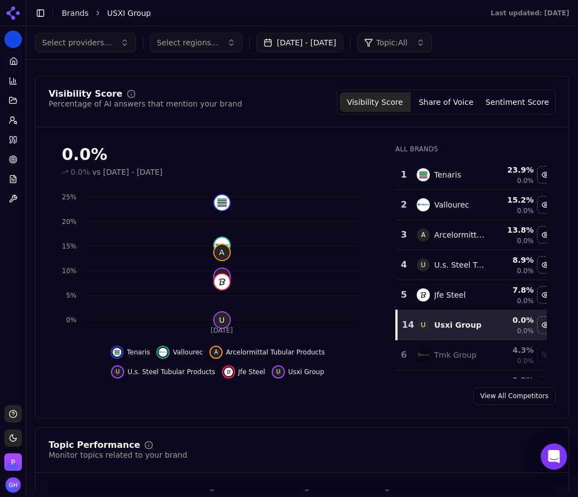
click at [296, 49] on button "Aug 24, 2025 - Sep 23, 2025" at bounding box center [299, 43] width 87 height 20
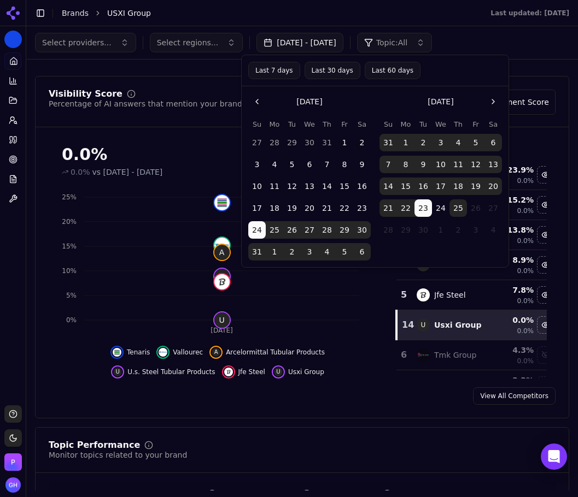
click at [461, 207] on button "25" at bounding box center [457, 208] width 17 height 17
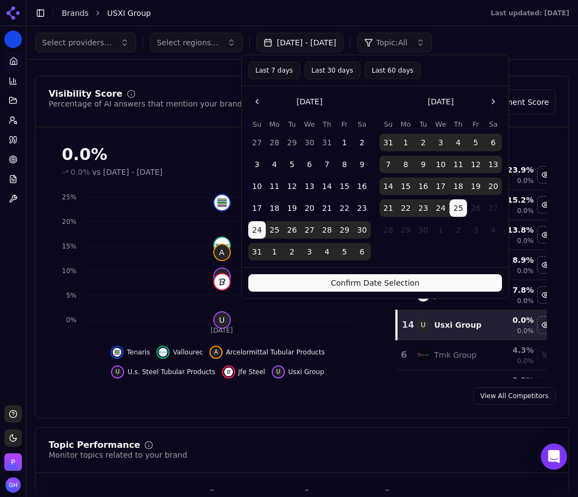
click at [365, 282] on button "Confirm Date Selection" at bounding box center [375, 282] width 254 height 17
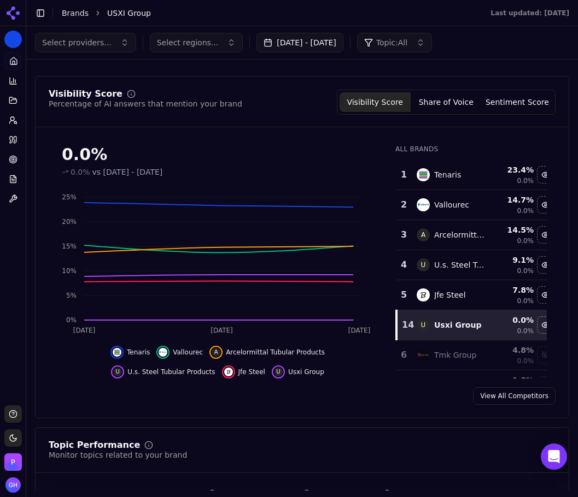
click at [289, 94] on div "Visibility Score Percentage of AI answers that mention your brand Visibility Sc…" at bounding box center [302, 102] width 507 height 25
click at [451, 107] on button "Share of Voice" at bounding box center [445, 102] width 71 height 20
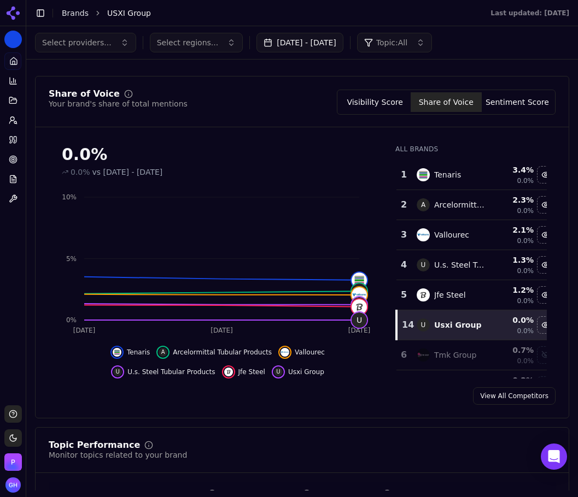
click at [497, 86] on div "Share of Voice Your brand's share of total mentions Visibility Score Share of V…" at bounding box center [302, 247] width 534 height 343
drag, startPoint x: 495, startPoint y: 106, endPoint x: 463, endPoint y: 134, distance: 42.6
click at [495, 106] on button "Sentiment Score" at bounding box center [517, 102] width 71 height 20
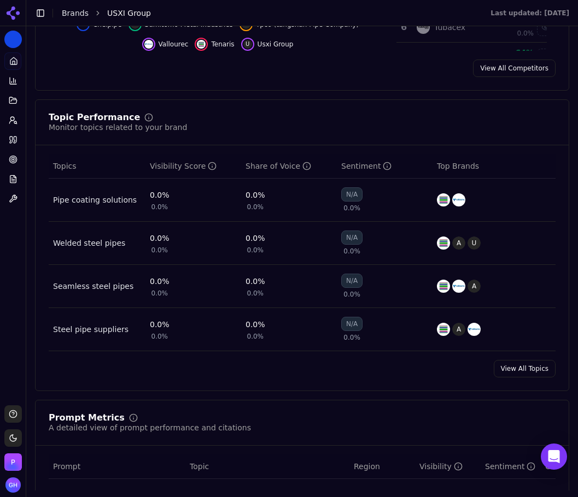
scroll to position [765, 0]
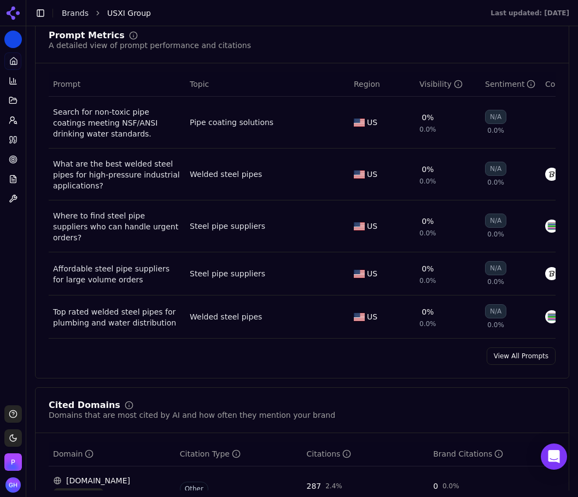
click at [496, 363] on link "View All Prompts" at bounding box center [520, 356] width 69 height 17
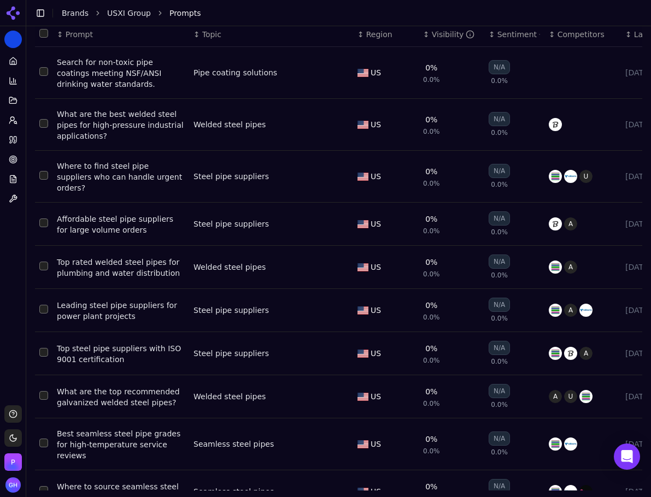
scroll to position [128, 0]
click at [7, 140] on link "Citations" at bounding box center [12, 139] width 17 height 17
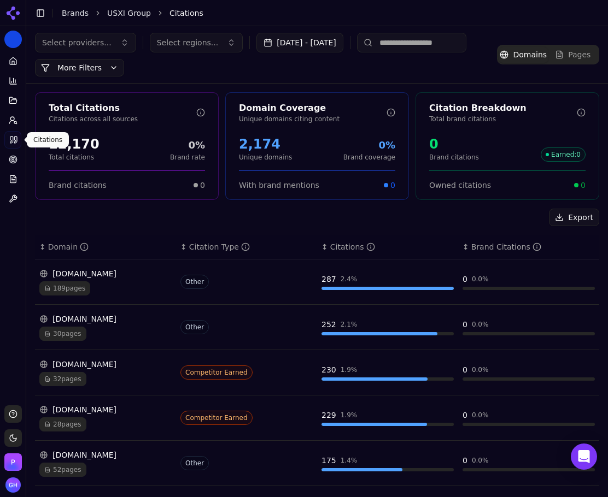
click at [177, 218] on div "Export" at bounding box center [317, 217] width 564 height 17
click at [577, 210] on button "Export" at bounding box center [574, 217] width 50 height 17
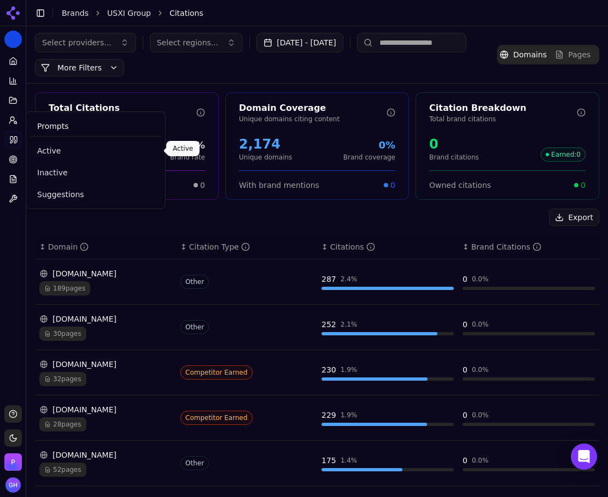
click at [52, 145] on span "Active" at bounding box center [95, 150] width 117 height 11
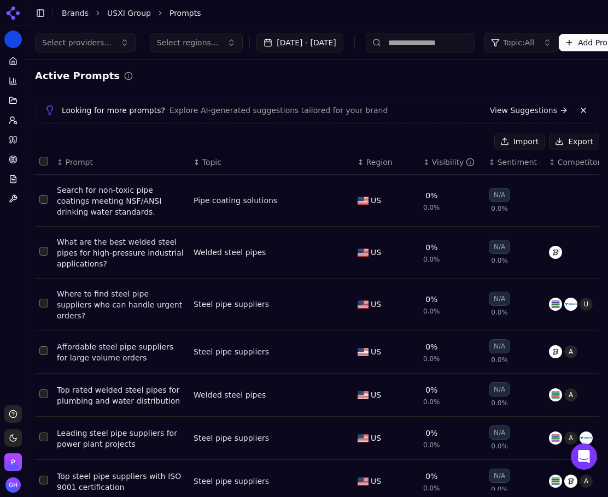
click at [575, 138] on button "Export" at bounding box center [574, 141] width 50 height 17
click at [8, 66] on link "Home" at bounding box center [12, 60] width 17 height 17
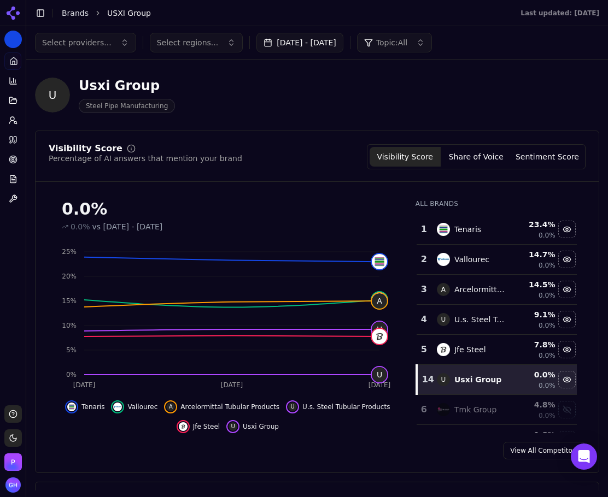
click at [485, 156] on button "Share of Voice" at bounding box center [476, 157] width 71 height 20
